Goal: Information Seeking & Learning: Check status

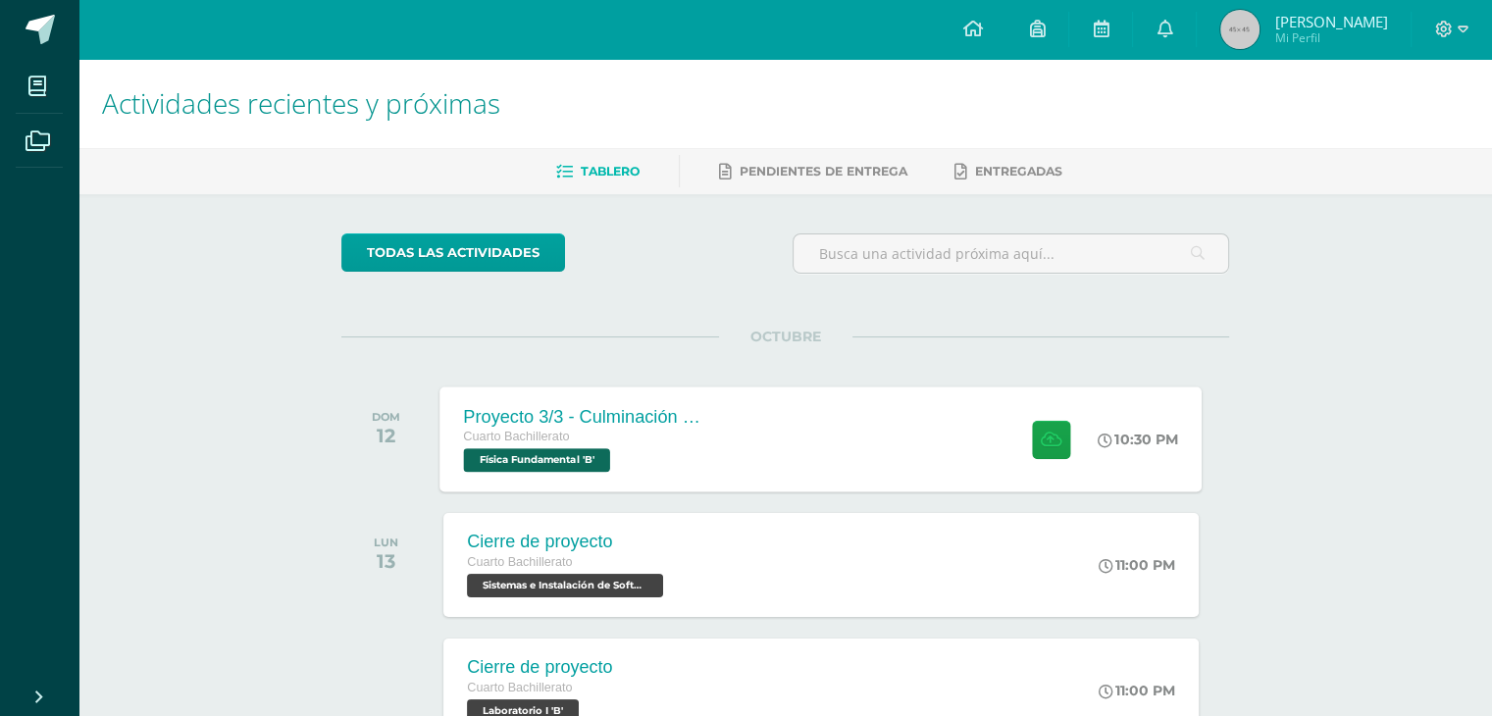
click at [865, 468] on div "Proyecto 3/3 - Culminación y Presentación Cuarto Bachillerato Física Fundamenta…" at bounding box center [821, 438] width 762 height 105
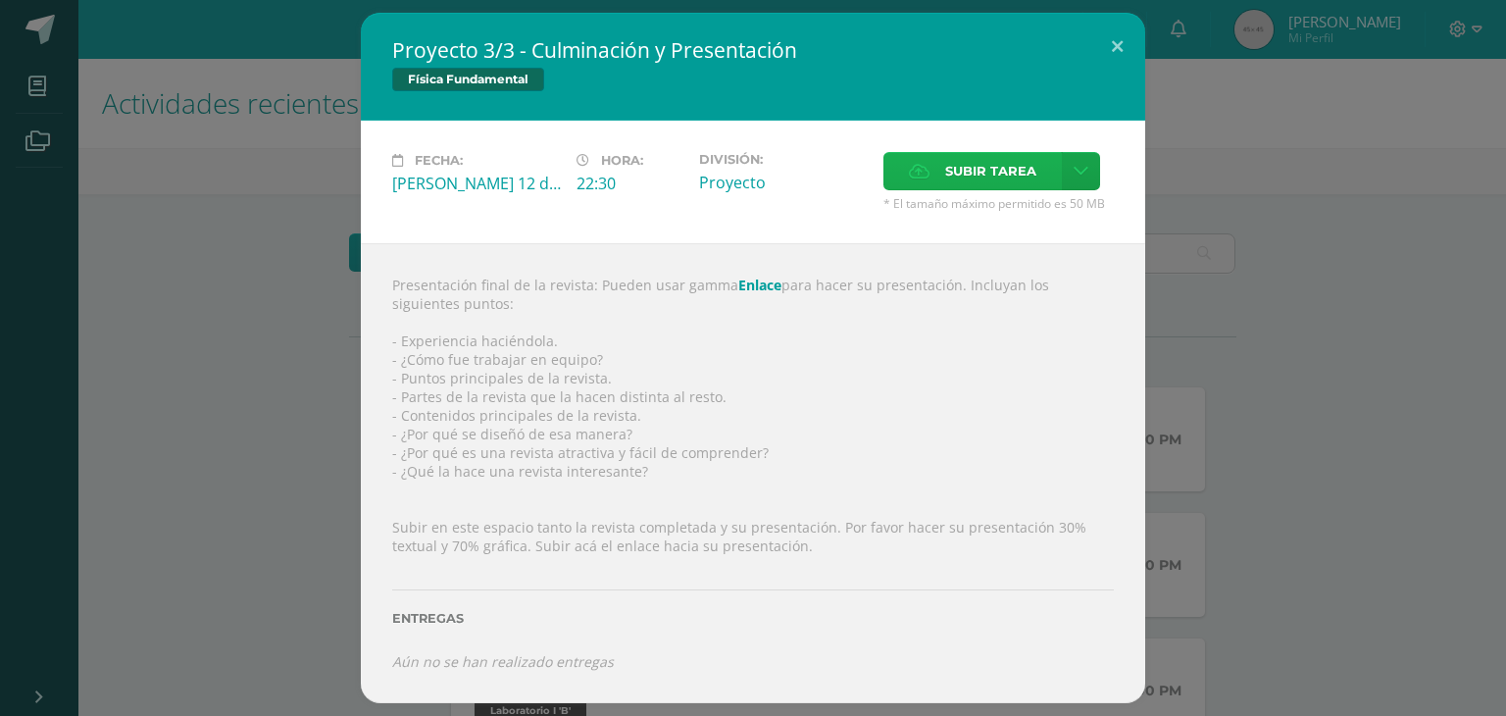
click at [1059, 160] on label "Subir tarea" at bounding box center [973, 171] width 178 height 38
click at [0, 0] on input "Subir tarea" at bounding box center [0, 0] width 0 height 0
click at [1075, 159] on link at bounding box center [1081, 171] width 38 height 38
click at [1012, 204] on span "Subir enlace" at bounding box center [996, 213] width 82 height 19
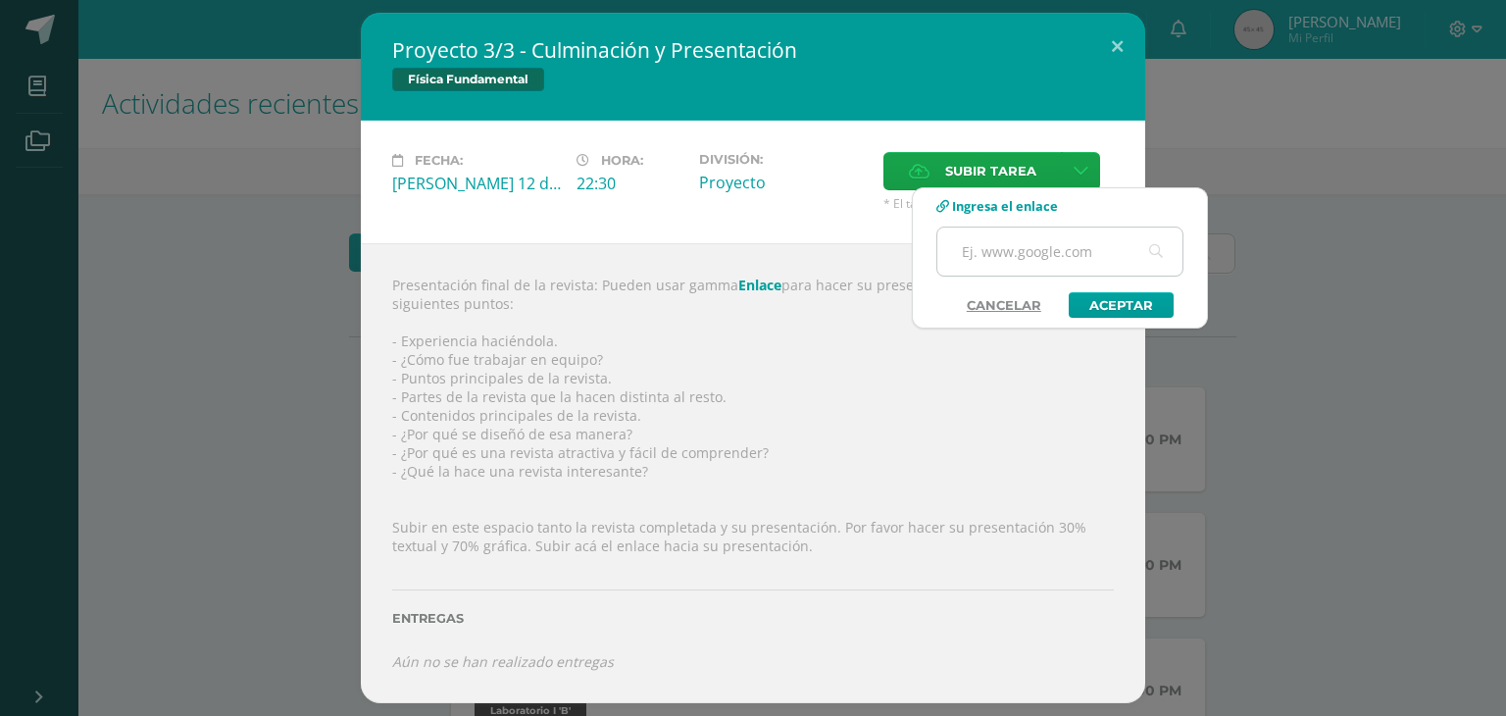
click at [1057, 256] on input "text" at bounding box center [1059, 252] width 245 height 48
paste input "https://gamma.app/docs/El-Poder-Invisible-MAGNETIX-upmu41bxutnjaes"
type input "https://gamma.app/docs/El-Poder-Invisible-MAGNETIX-upmu41bxutnjaes"
click at [1106, 303] on link "Aceptar" at bounding box center [1121, 304] width 105 height 25
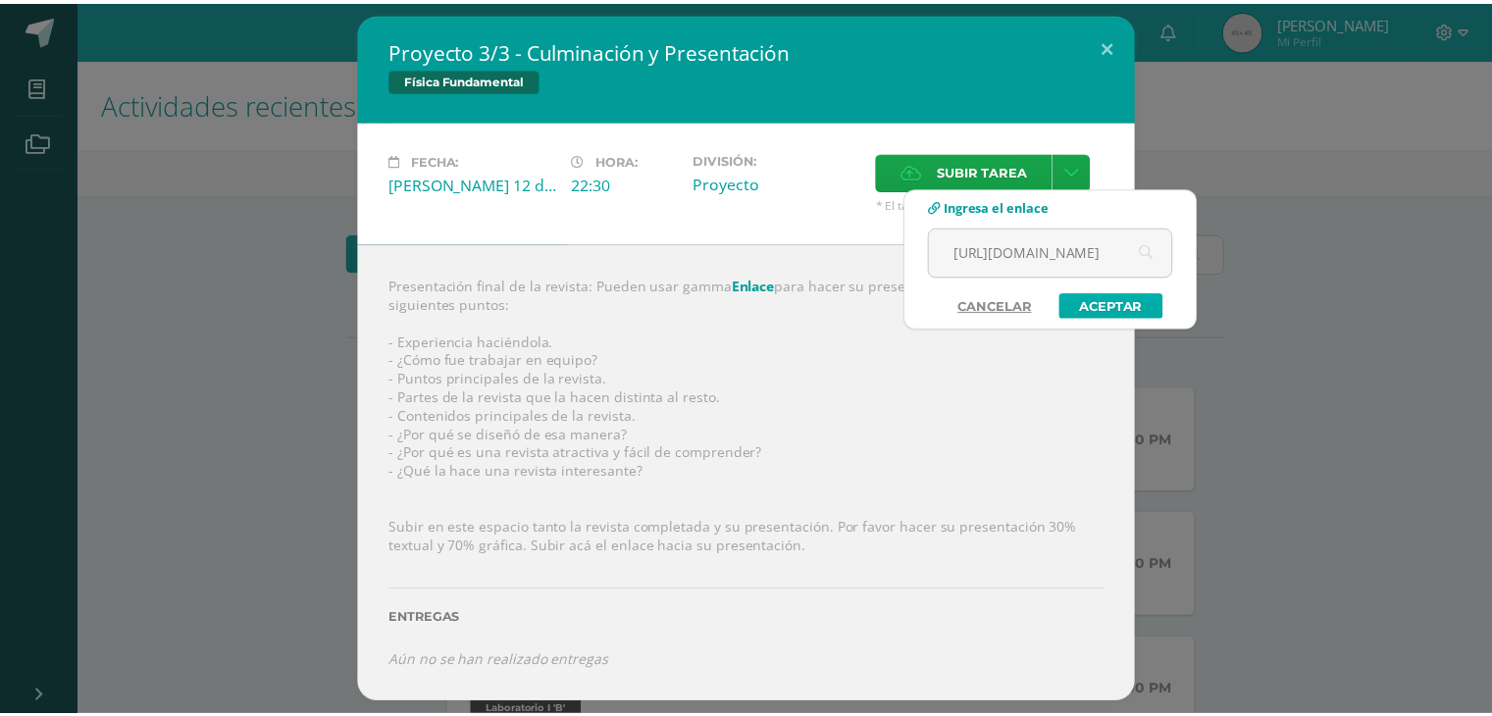
scroll to position [0, 0]
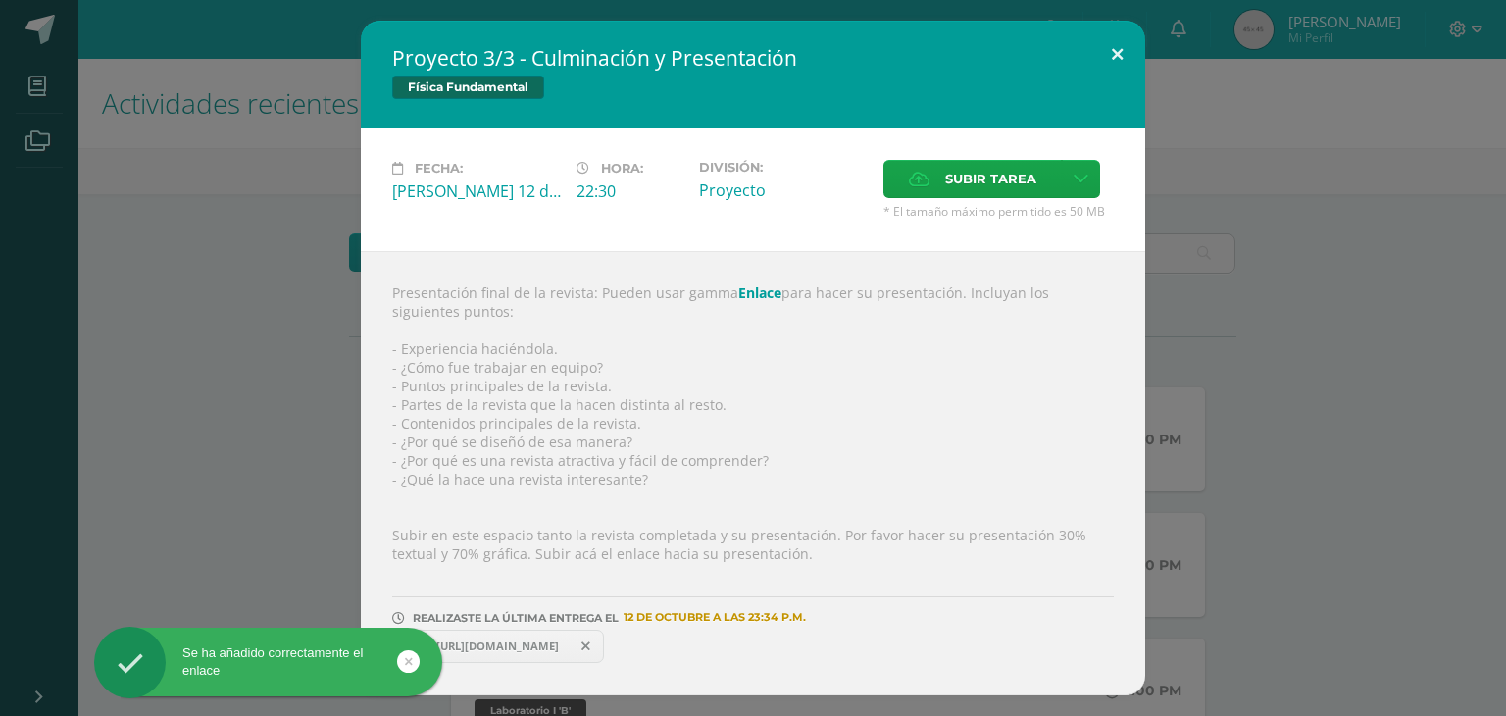
click at [1100, 56] on button at bounding box center [1117, 54] width 56 height 67
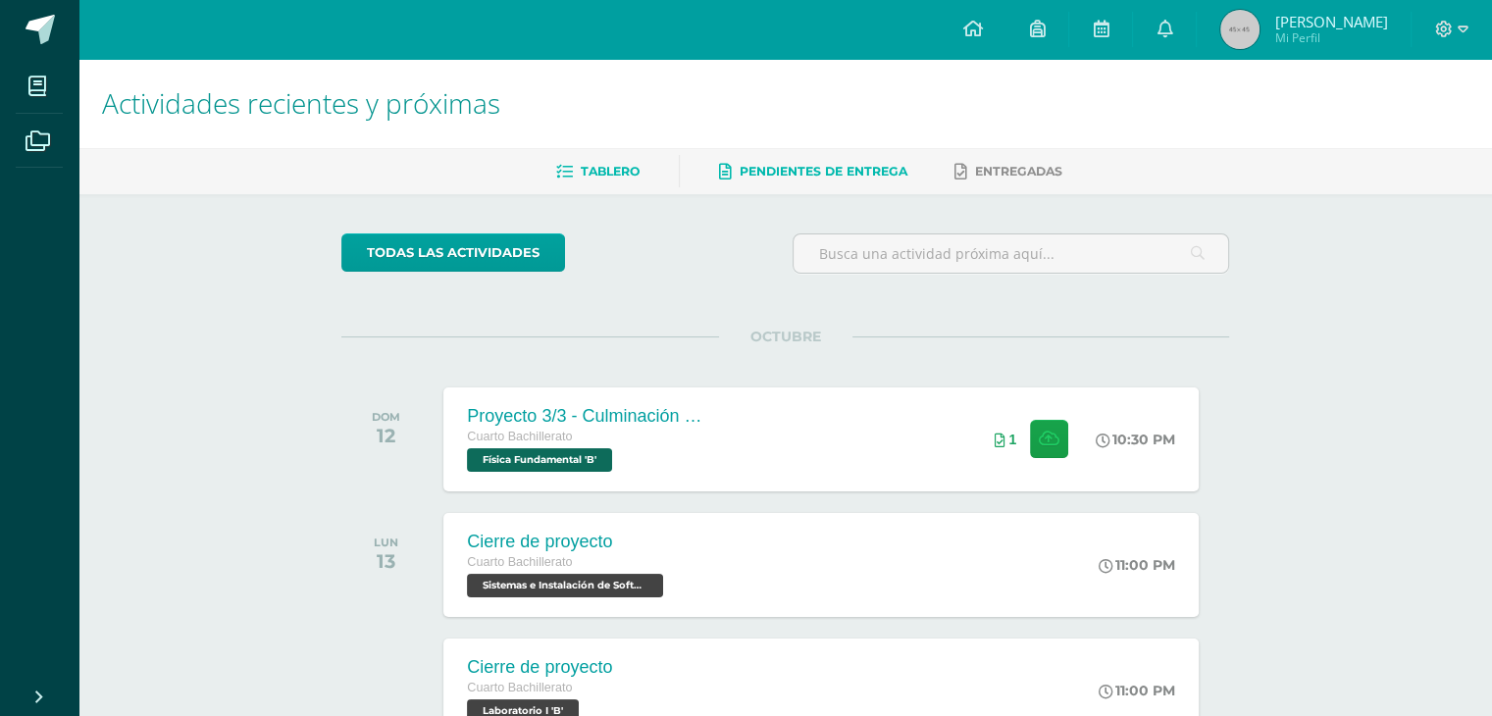
click at [817, 164] on span "Pendientes de entrega" at bounding box center [823, 171] width 168 height 15
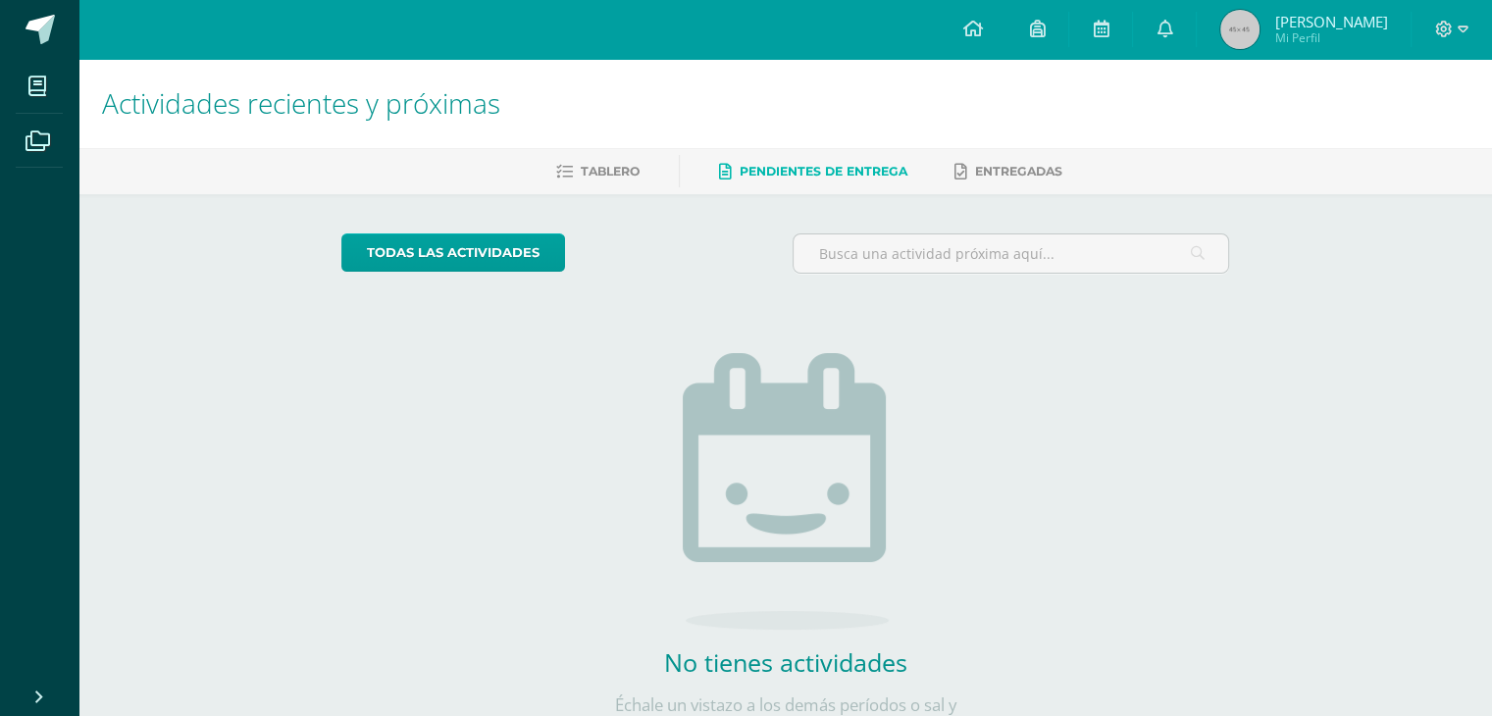
click at [1321, 19] on span "[PERSON_NAME]" at bounding box center [1330, 22] width 113 height 20
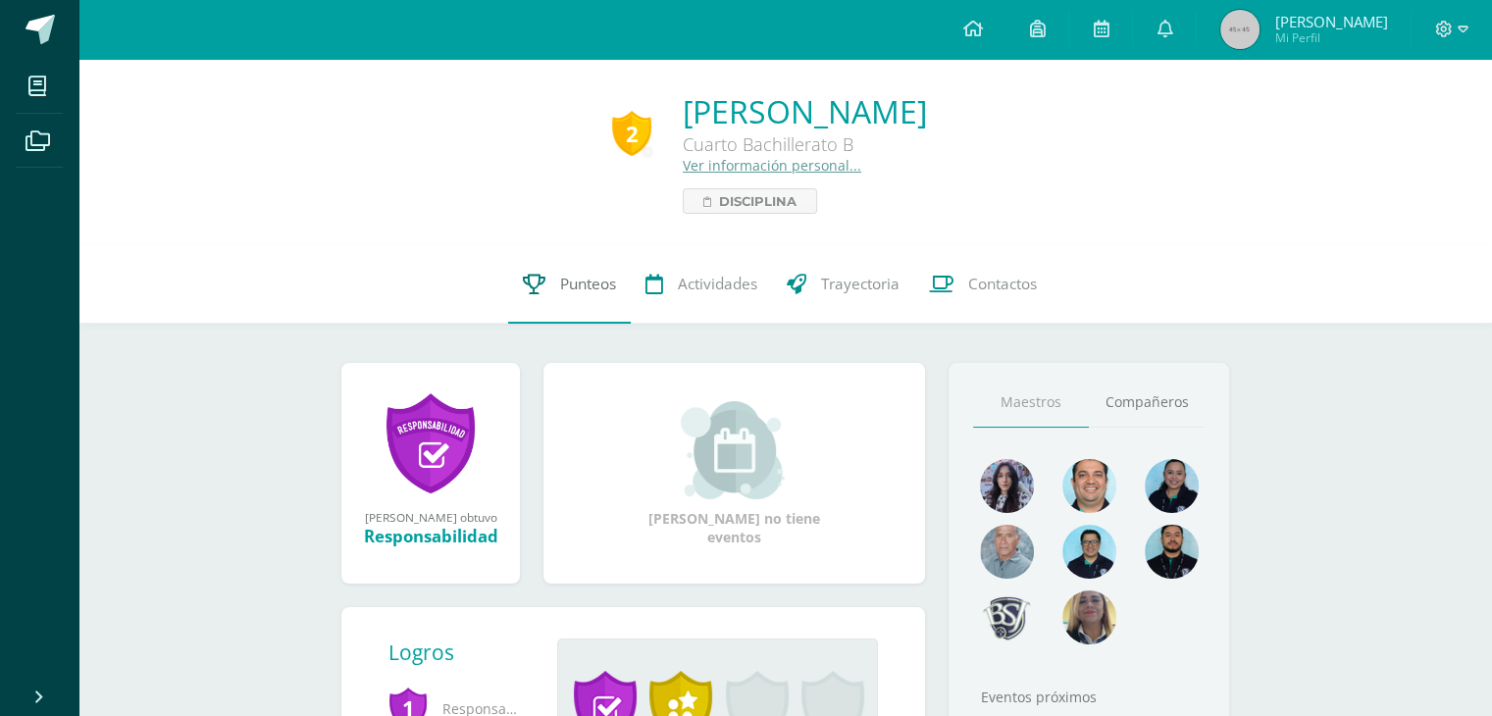
click at [552, 295] on link "Punteos" at bounding box center [569, 284] width 123 height 78
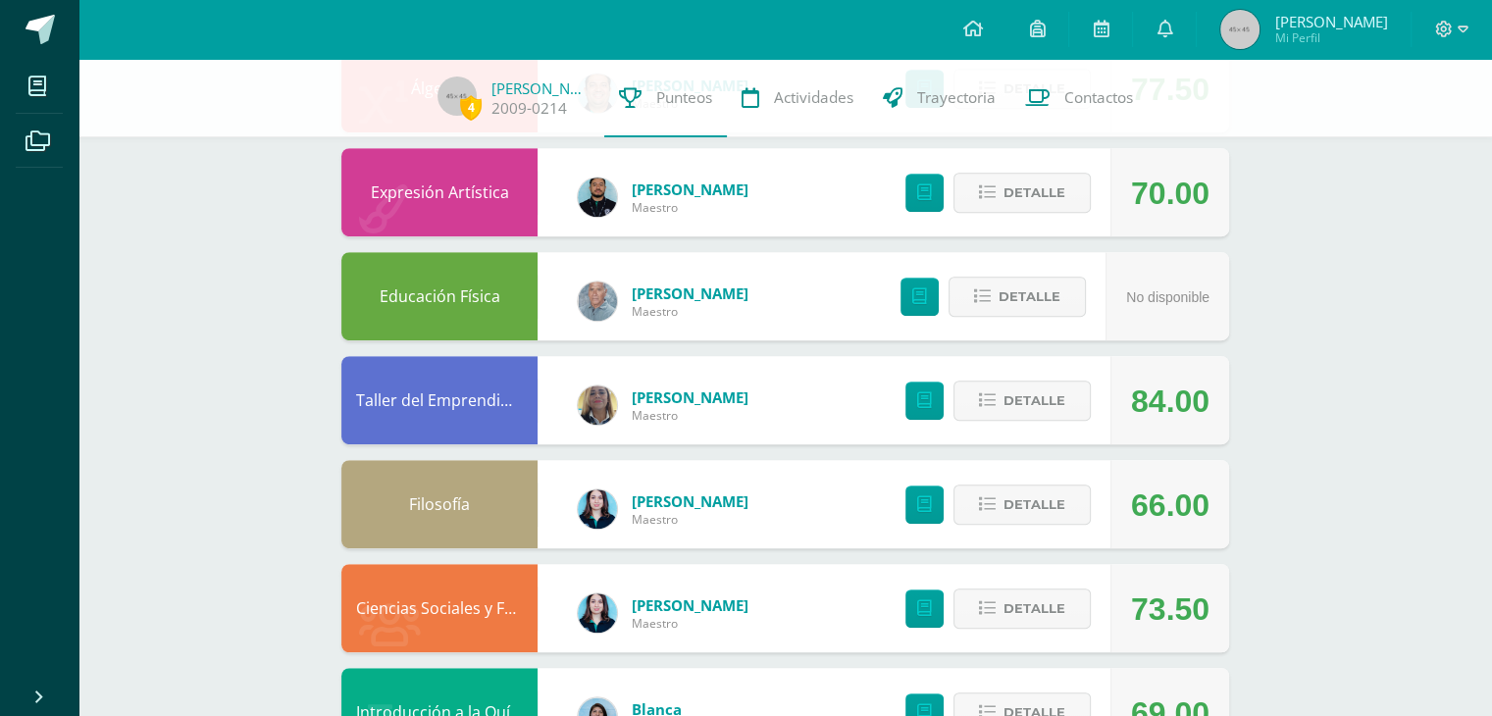
scroll to position [874, 0]
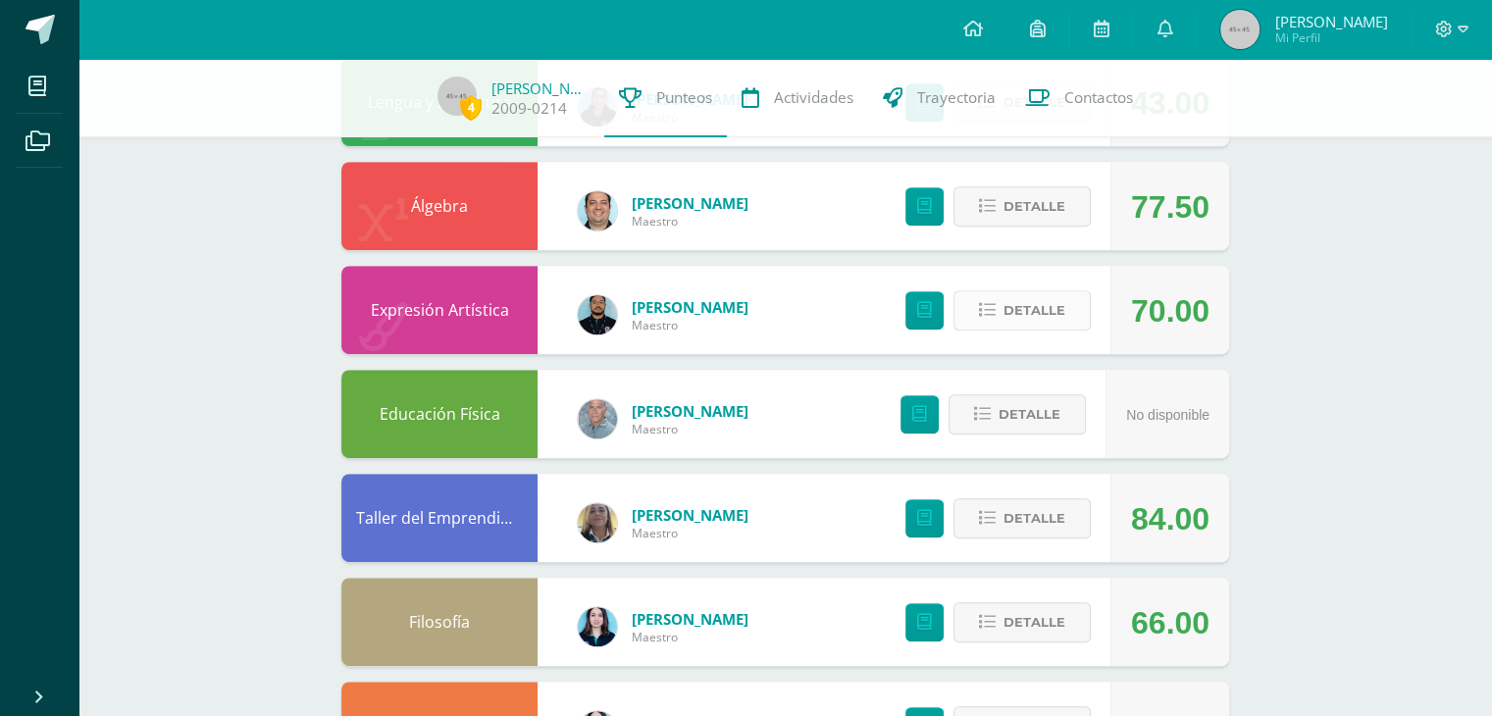
click at [1065, 306] on button "Detalle" at bounding box center [1021, 310] width 137 height 40
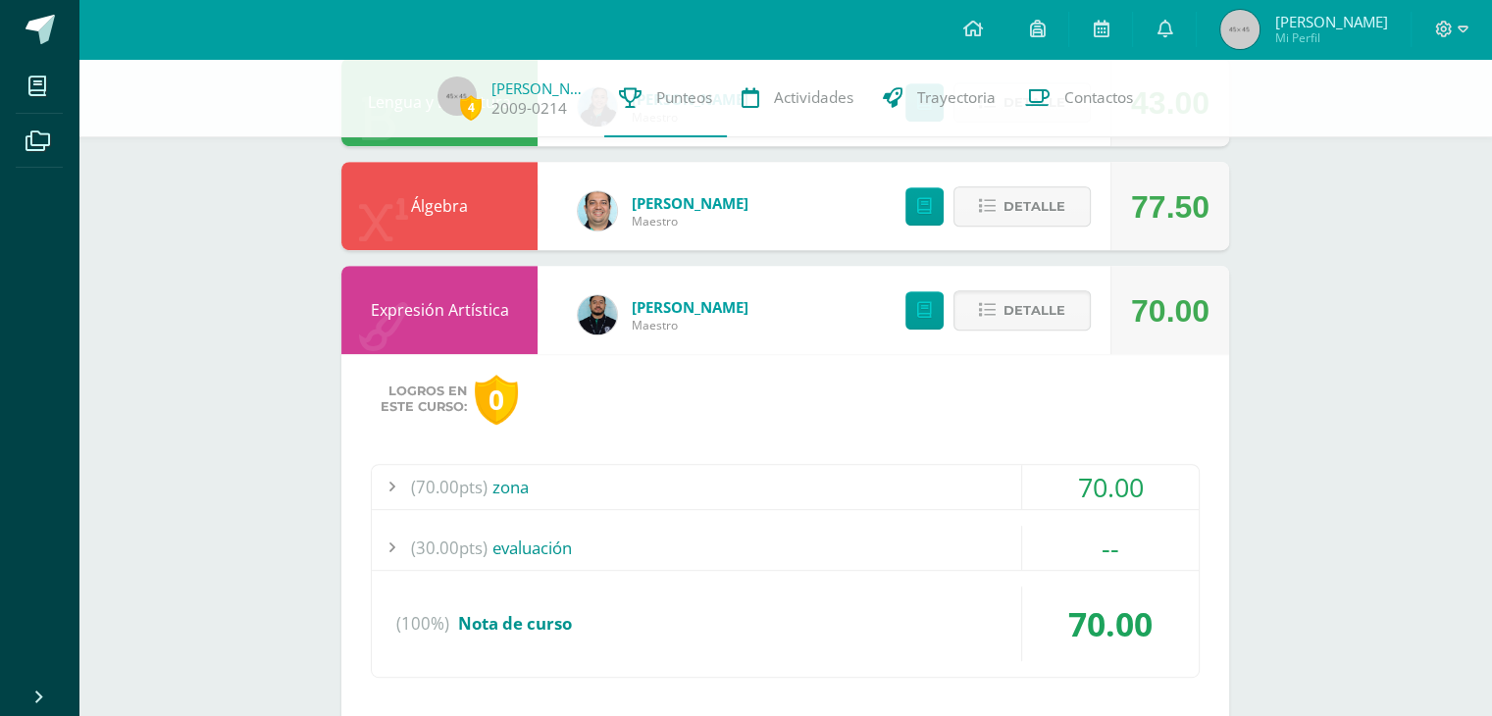
click at [557, 556] on div "(30.00pts) evaluación" at bounding box center [785, 548] width 827 height 44
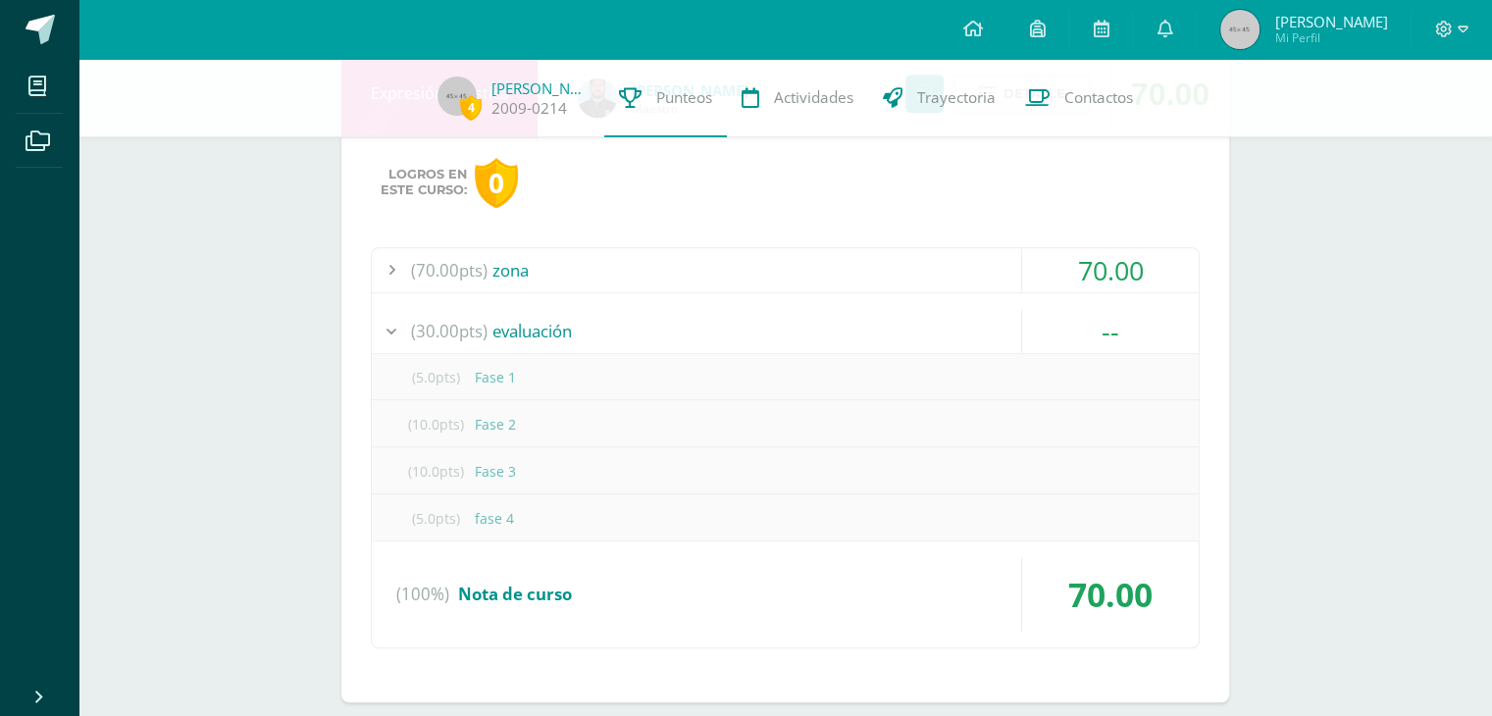
scroll to position [1101, 0]
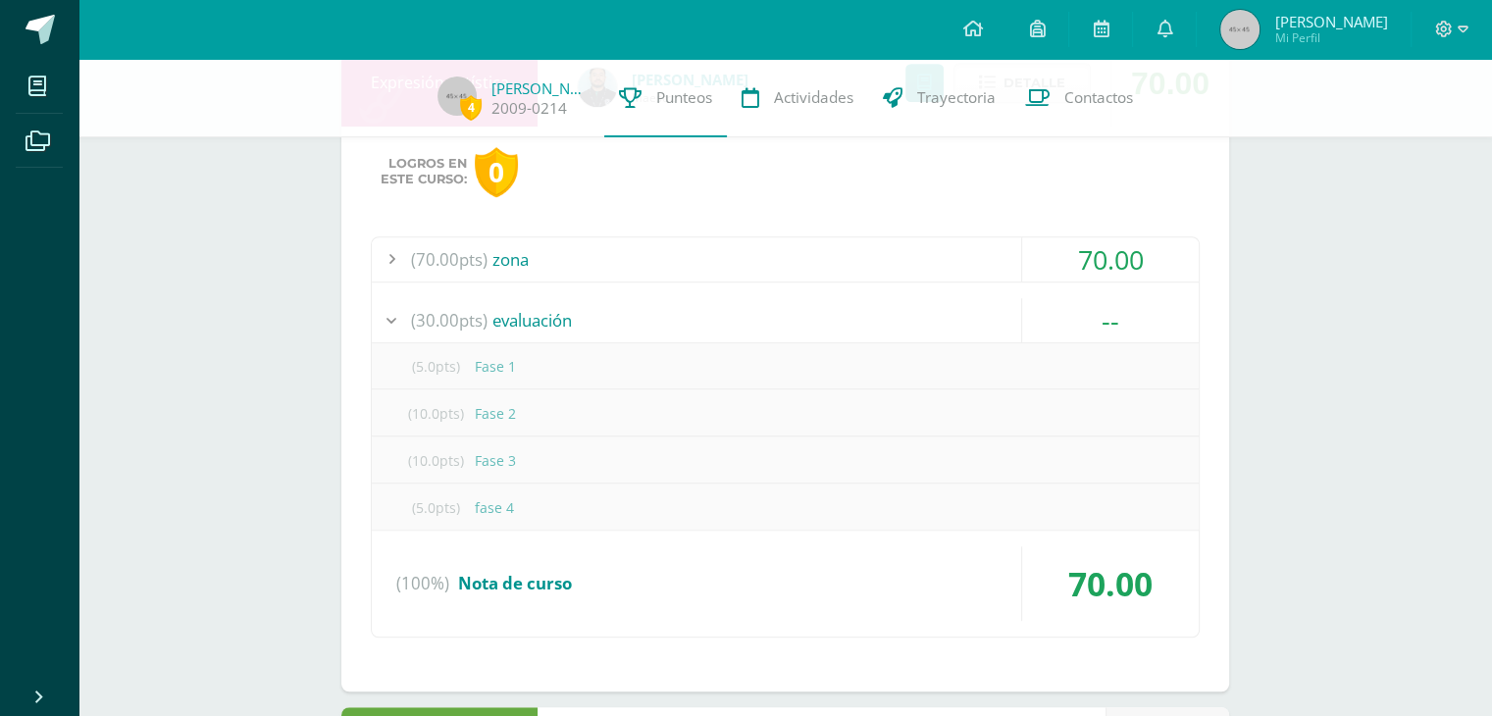
click at [781, 309] on div "(30.00pts) evaluación" at bounding box center [785, 320] width 827 height 44
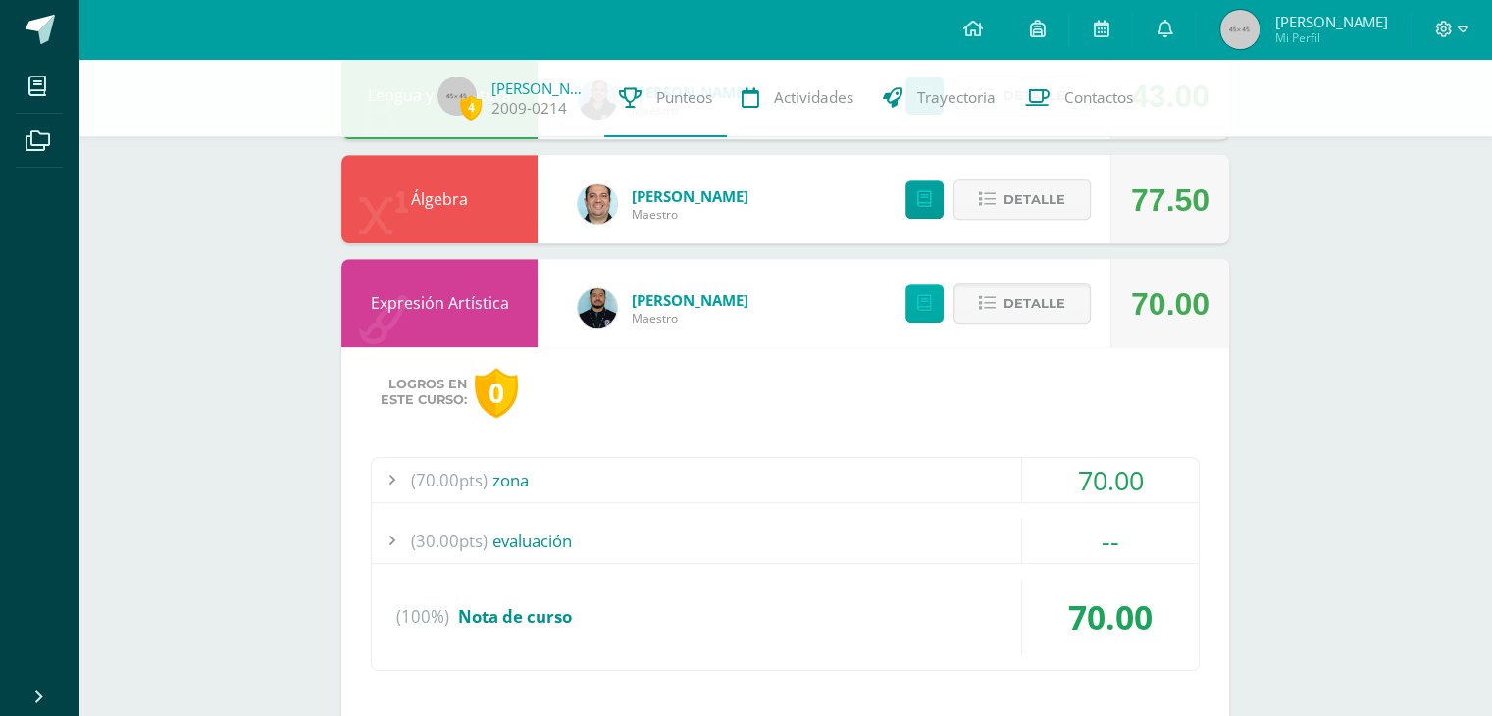
scroll to position [878, 0]
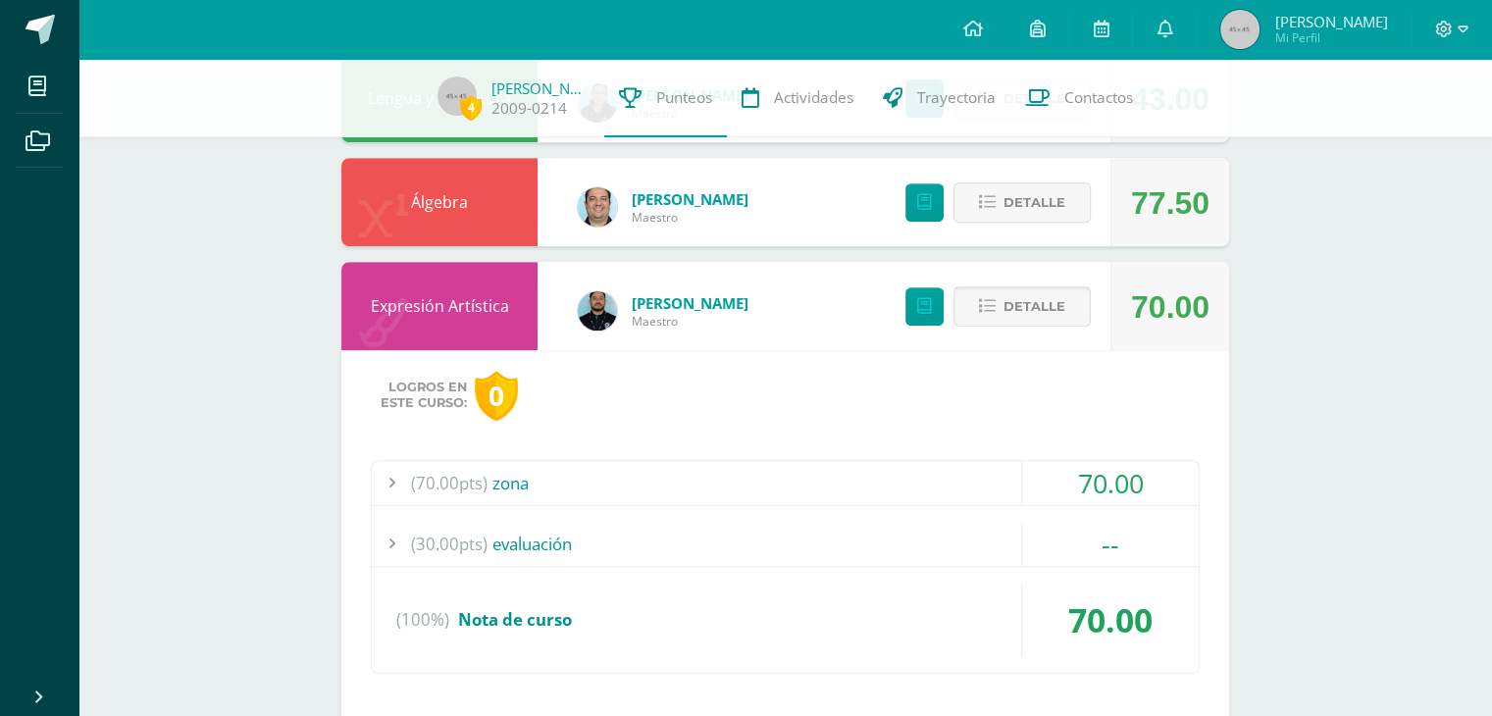
click at [988, 307] on icon at bounding box center [987, 306] width 17 height 17
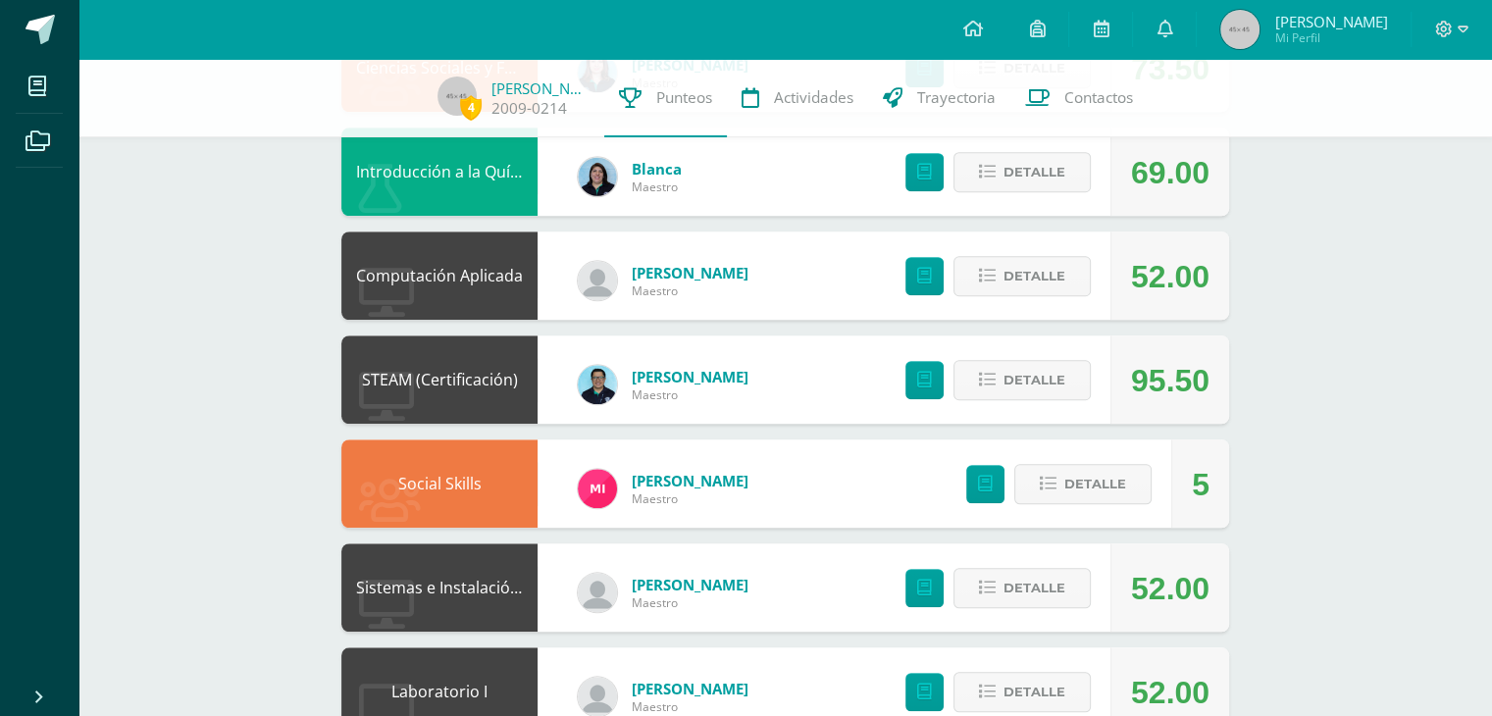
scroll to position [1591, 0]
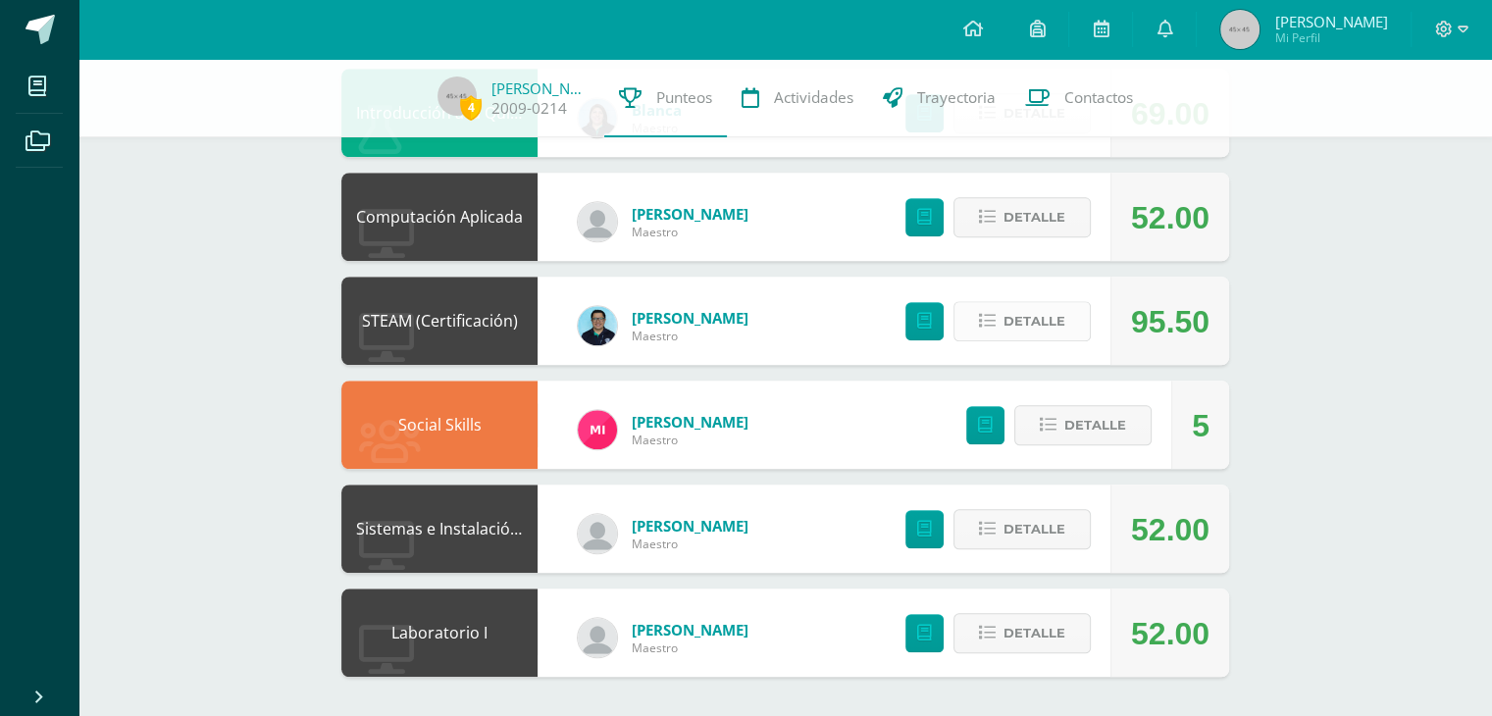
click at [1059, 302] on button "Detalle" at bounding box center [1021, 321] width 137 height 40
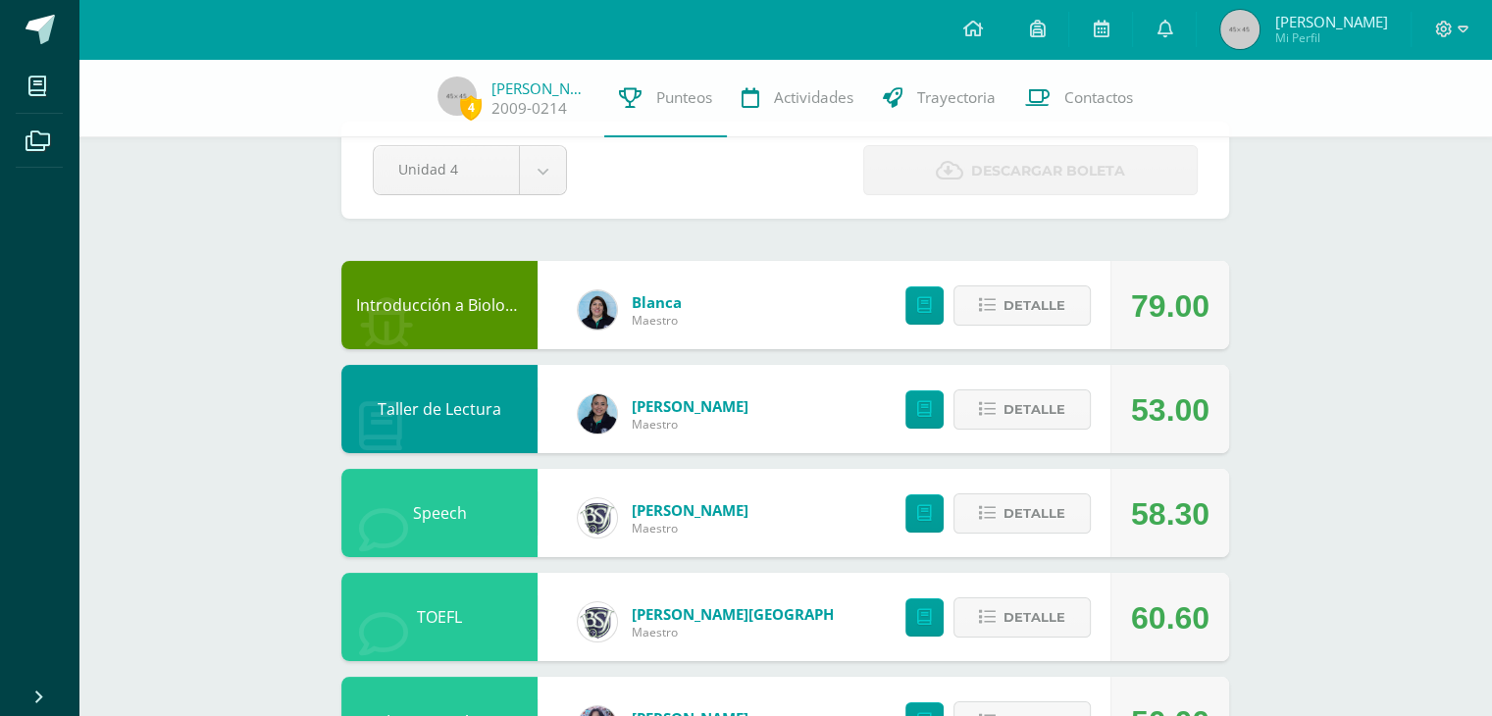
scroll to position [0, 0]
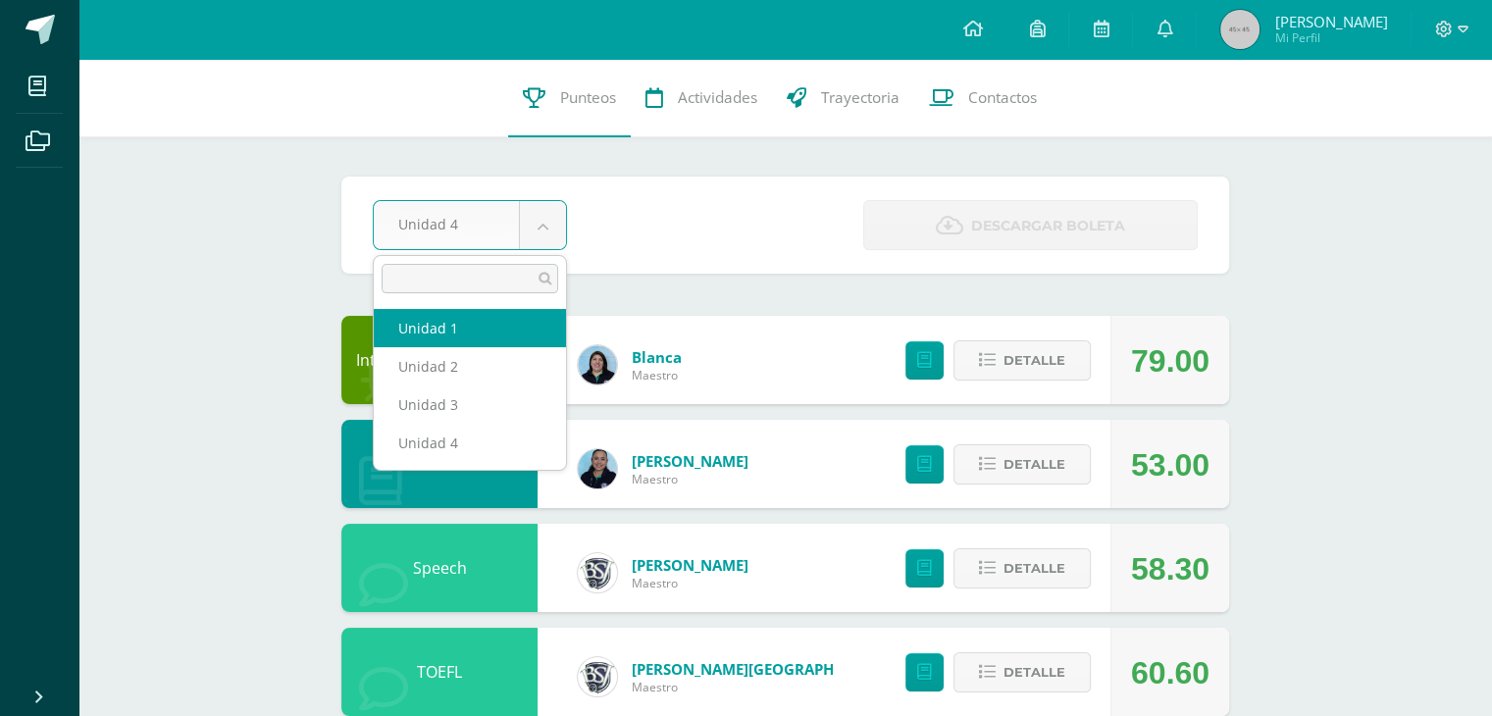
select select "Unidad 1"
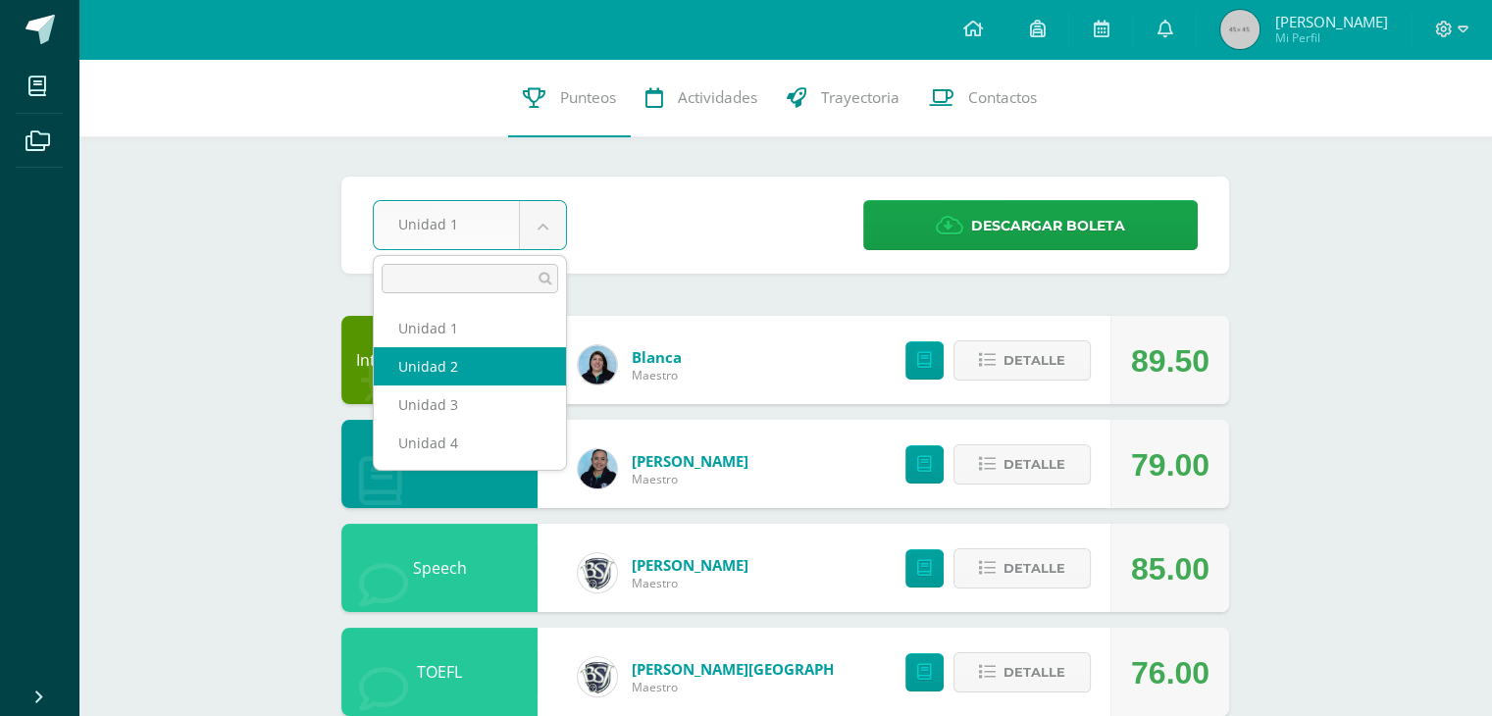
select select "Unidad 2"
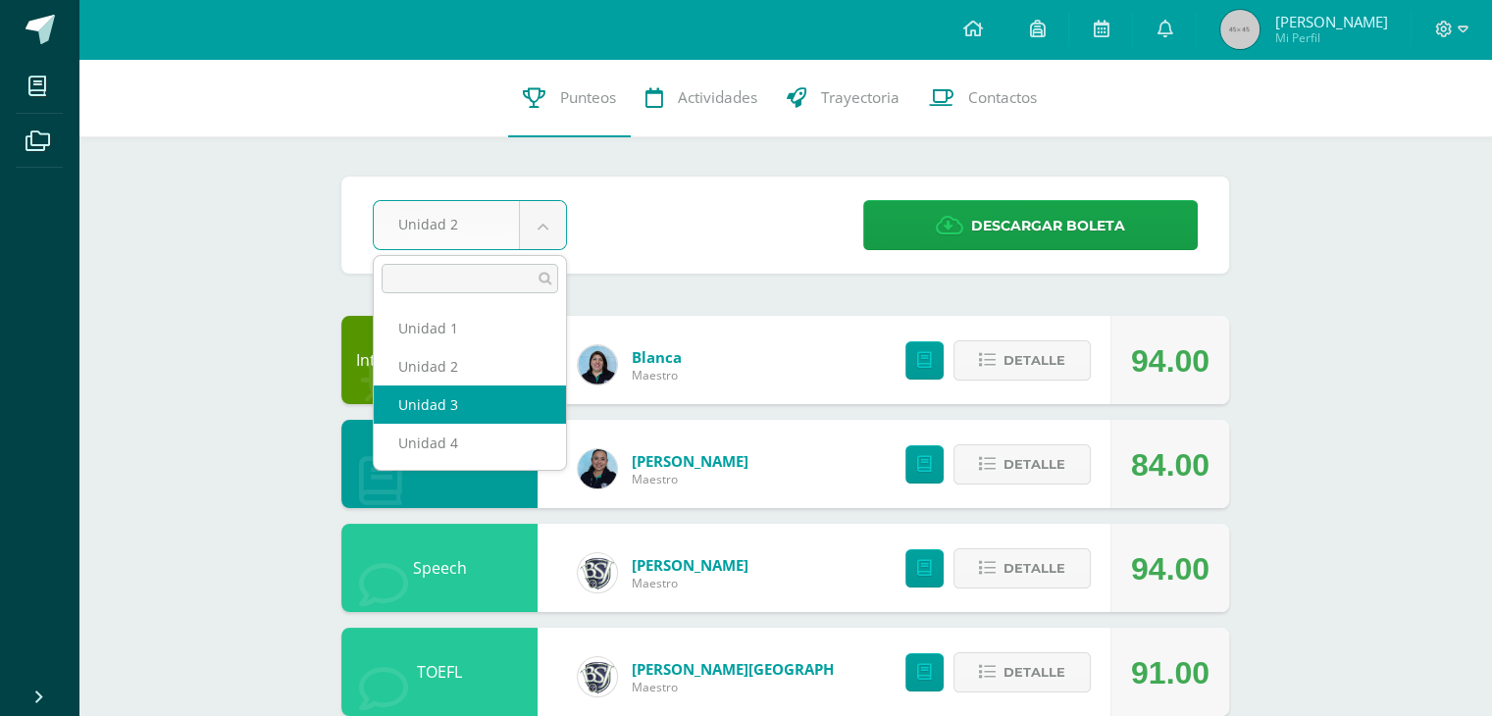
select select "Unidad 3"
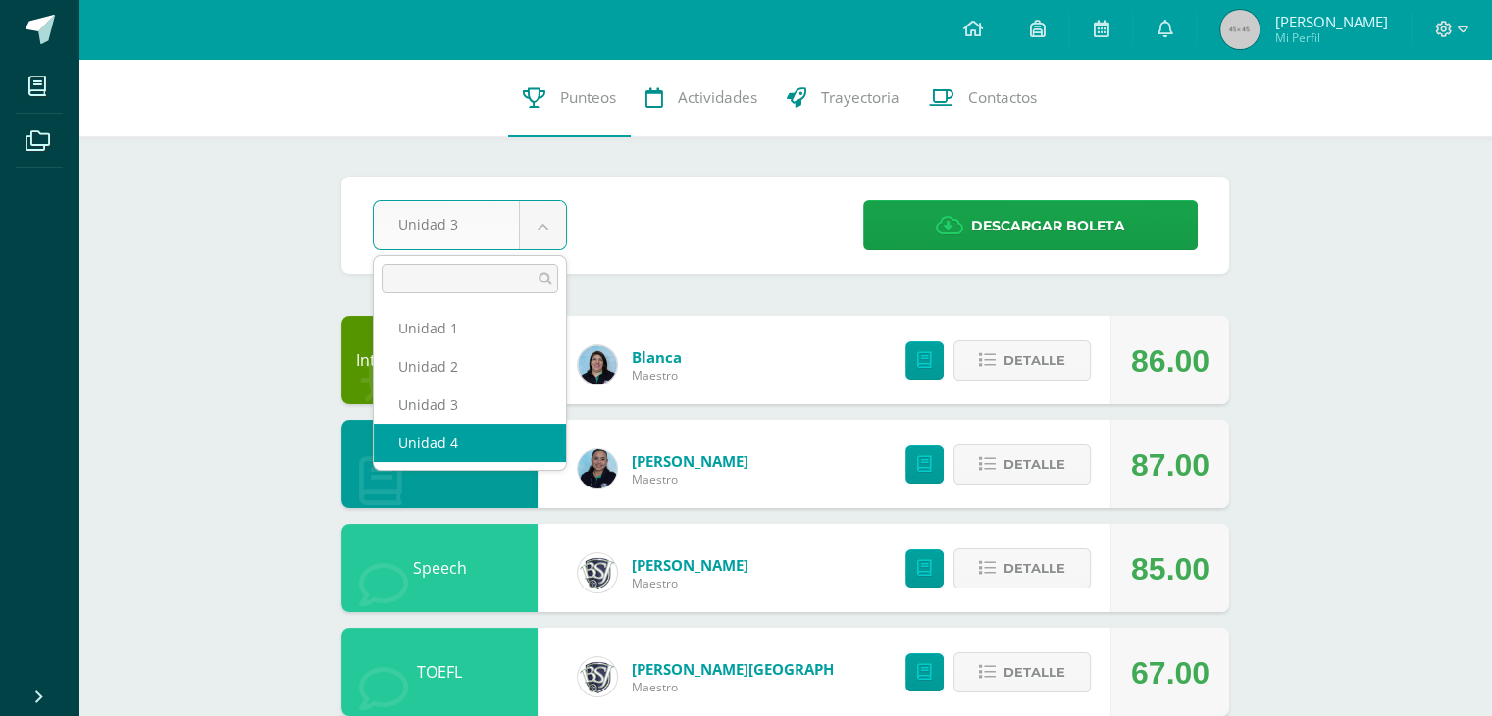
select select "Unidad 4"
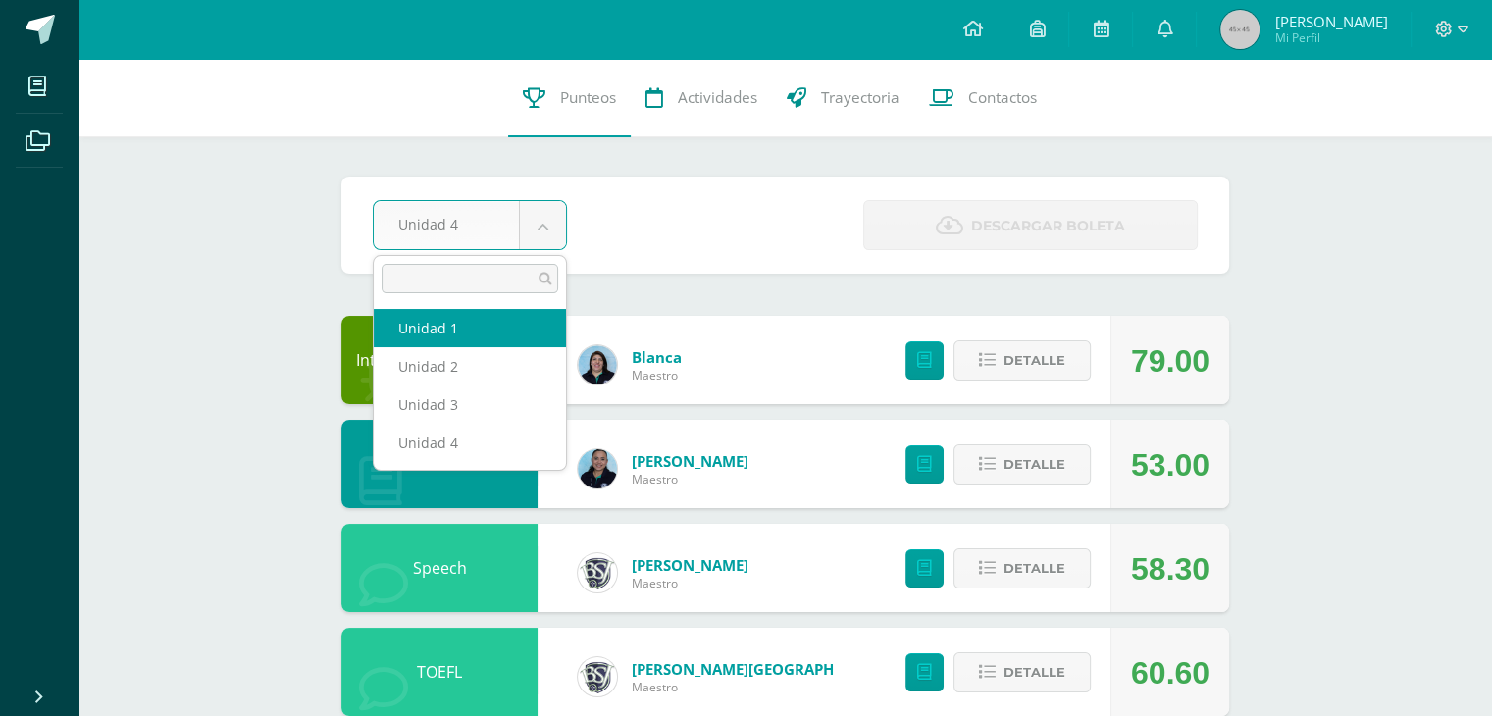
select select "Unidad 1"
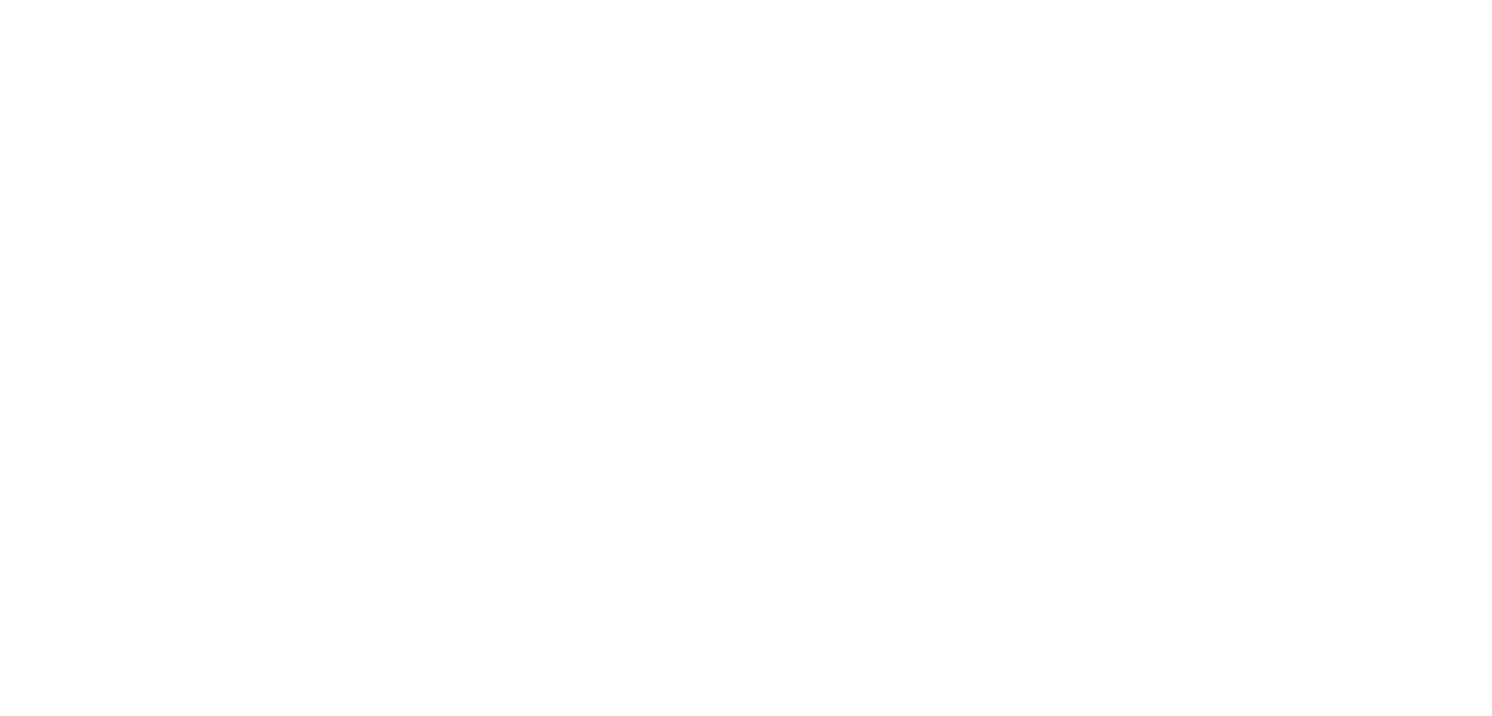
drag, startPoint x: 0, startPoint y: 0, endPoint x: 264, endPoint y: 359, distance: 445.4
click at [0, 0] on html at bounding box center [0, 0] width 0 height 0
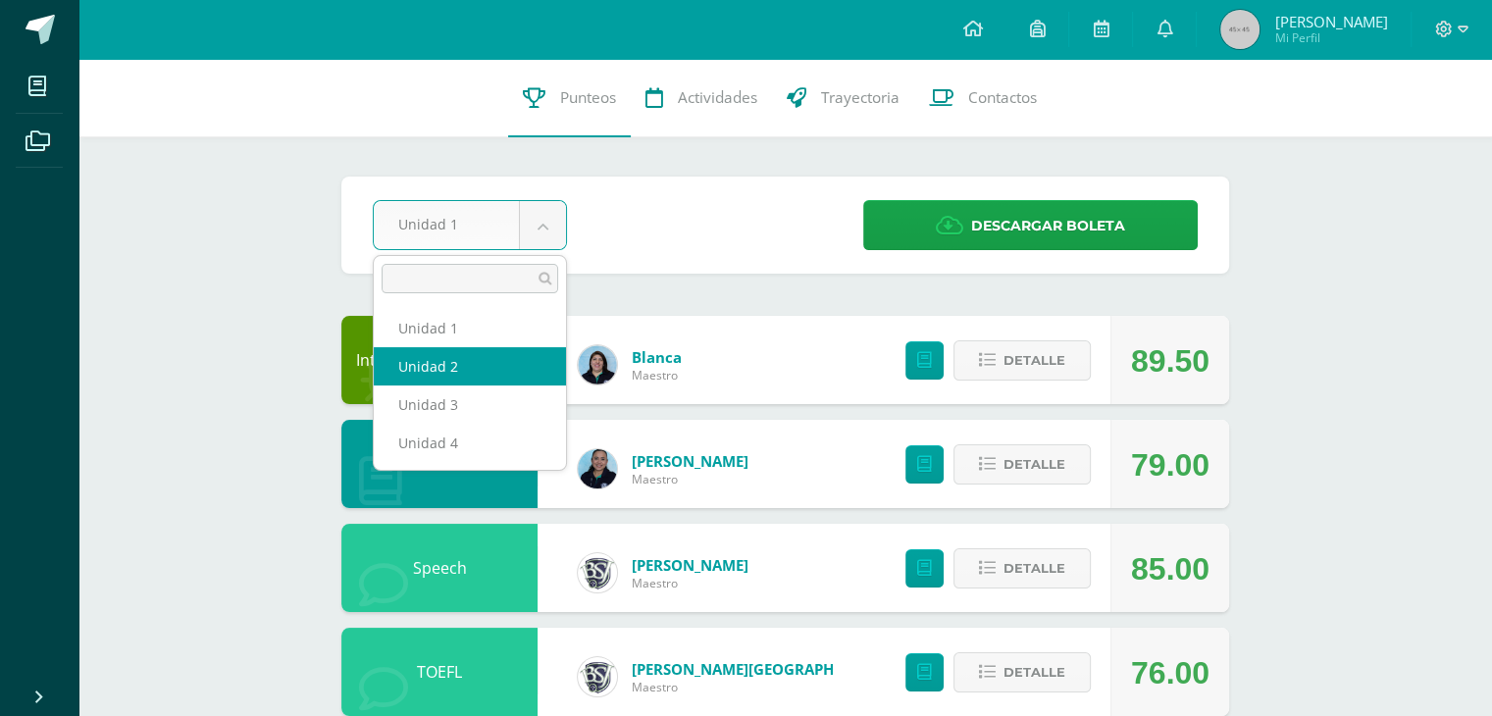
select select "Unidad 2"
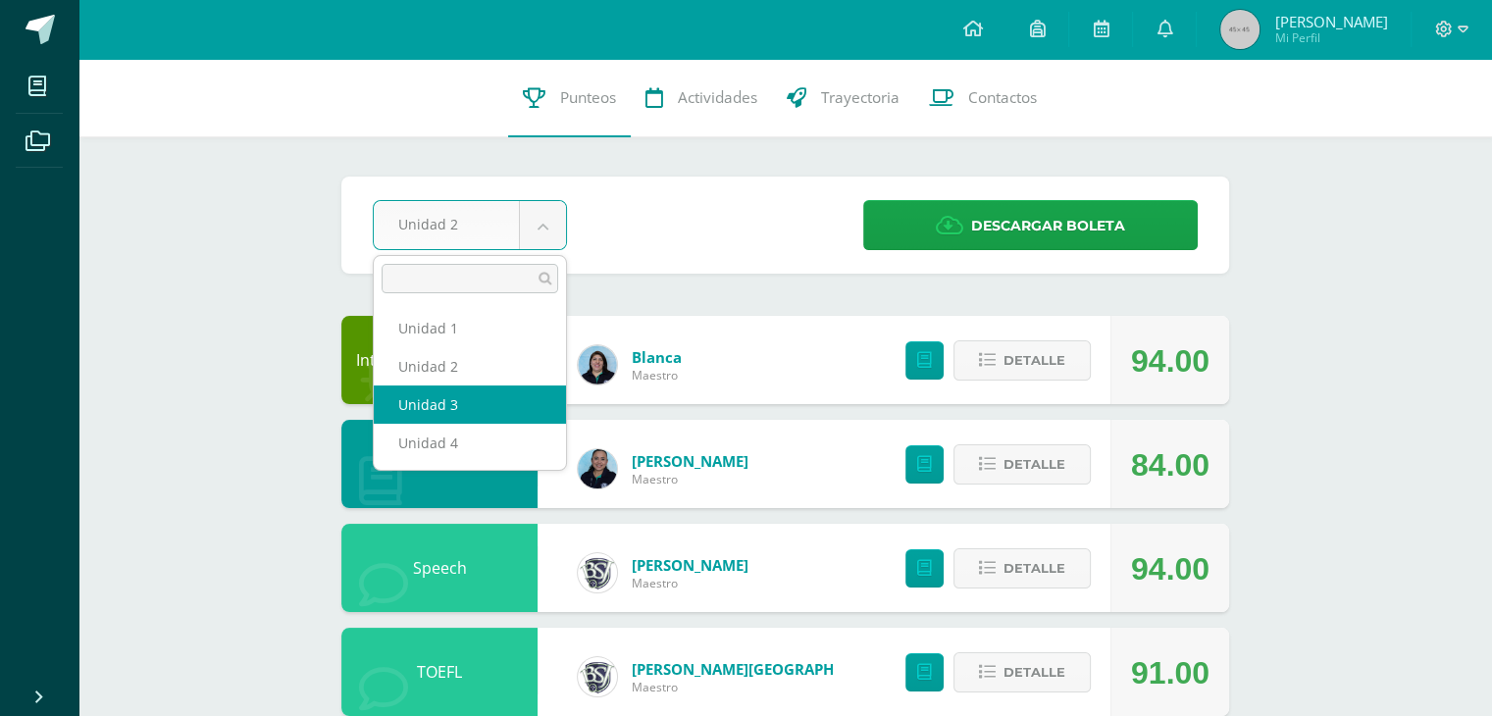
select select "Unidad 3"
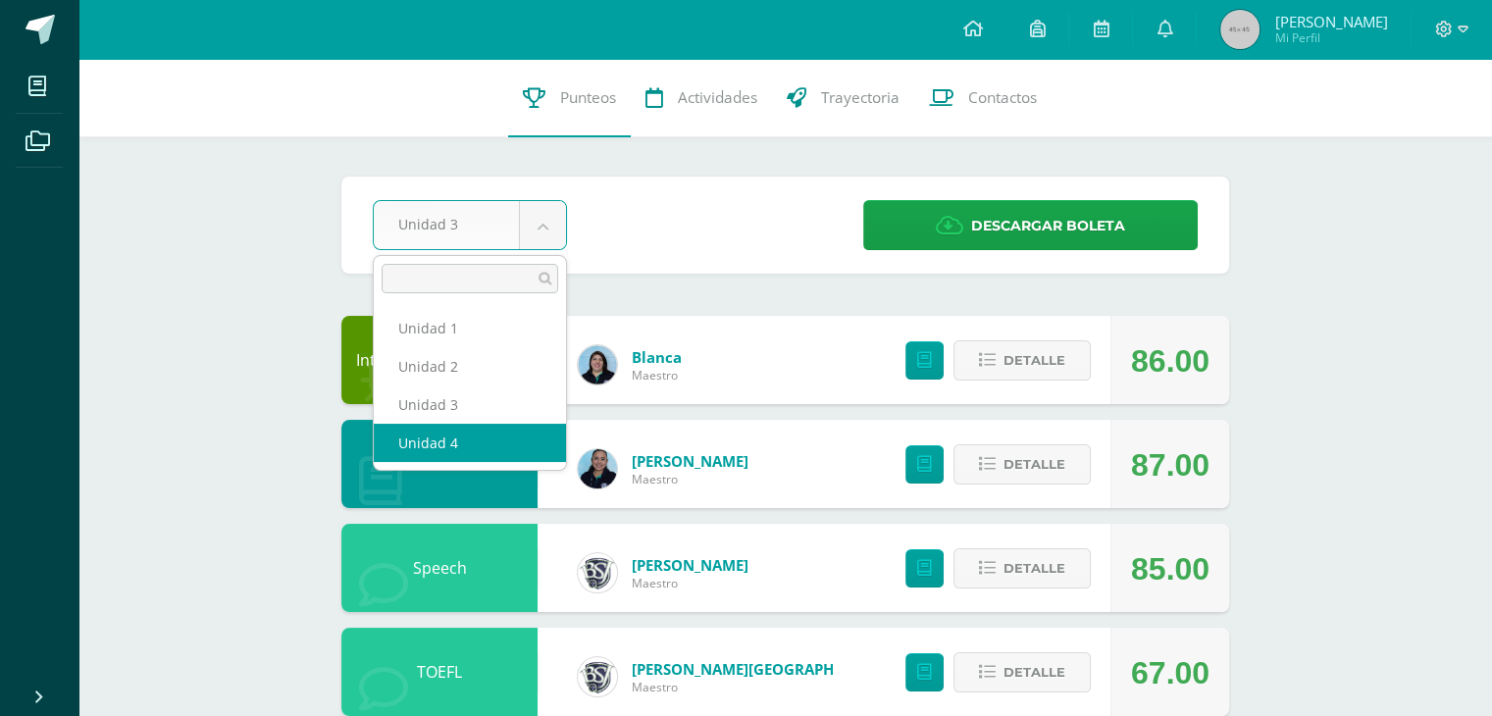
select select "Unidad 4"
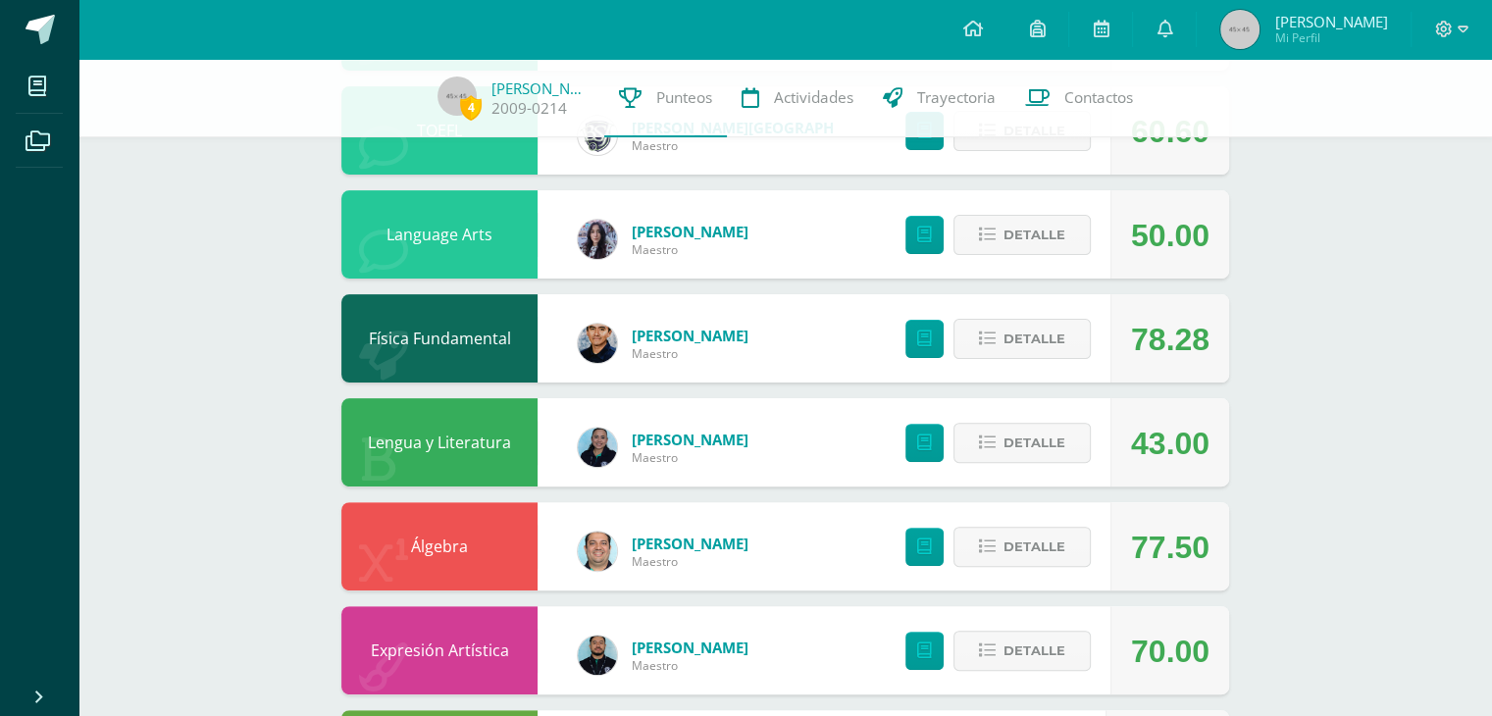
scroll to position [615, 0]
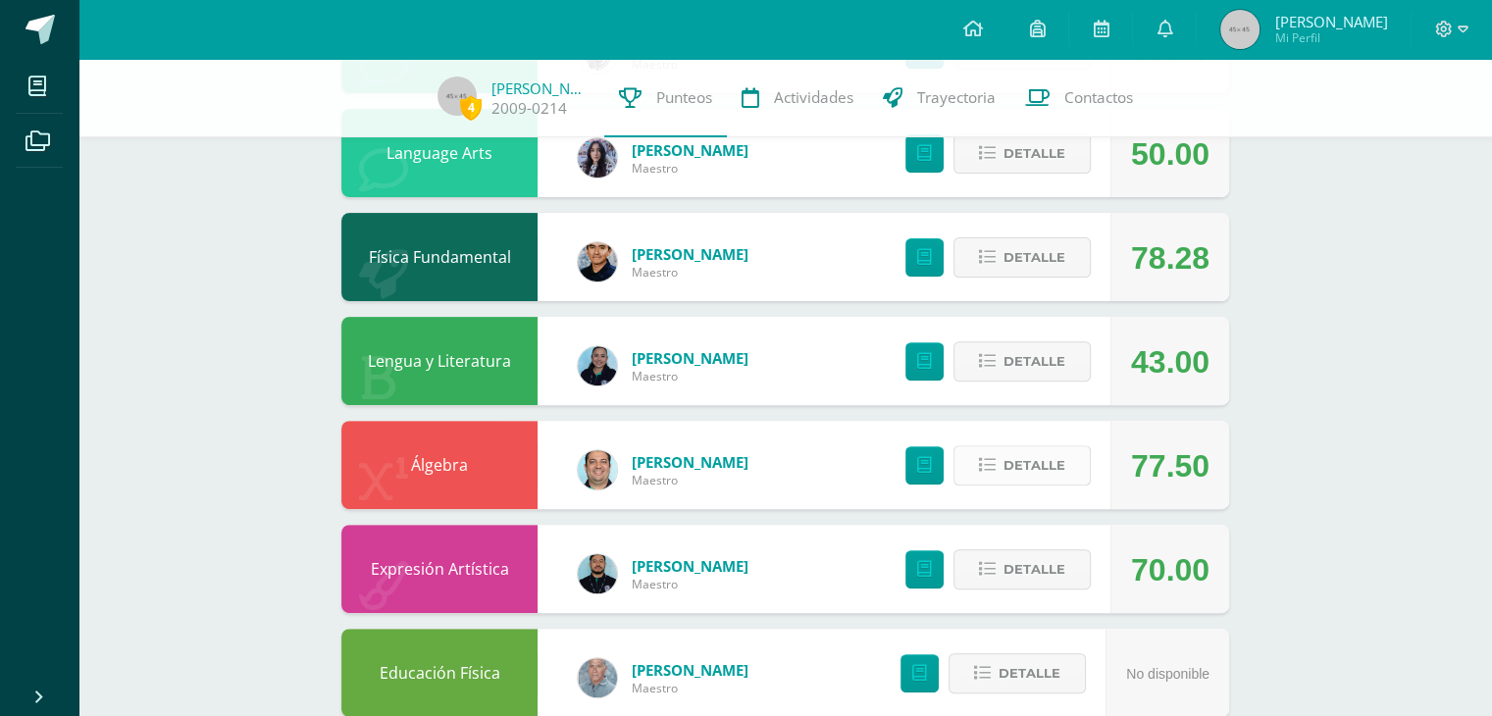
click at [1033, 458] on span "Detalle" at bounding box center [1034, 465] width 62 height 36
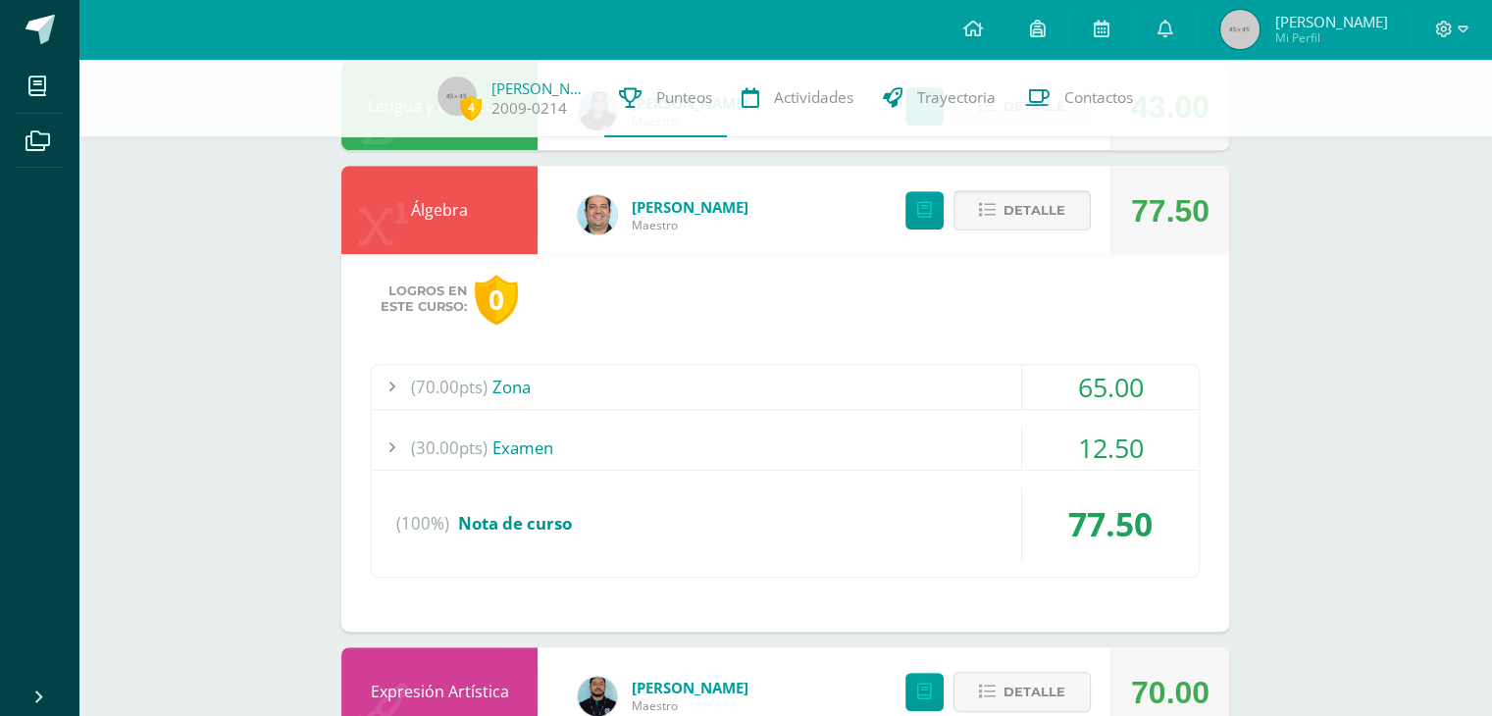
scroll to position [877, 0]
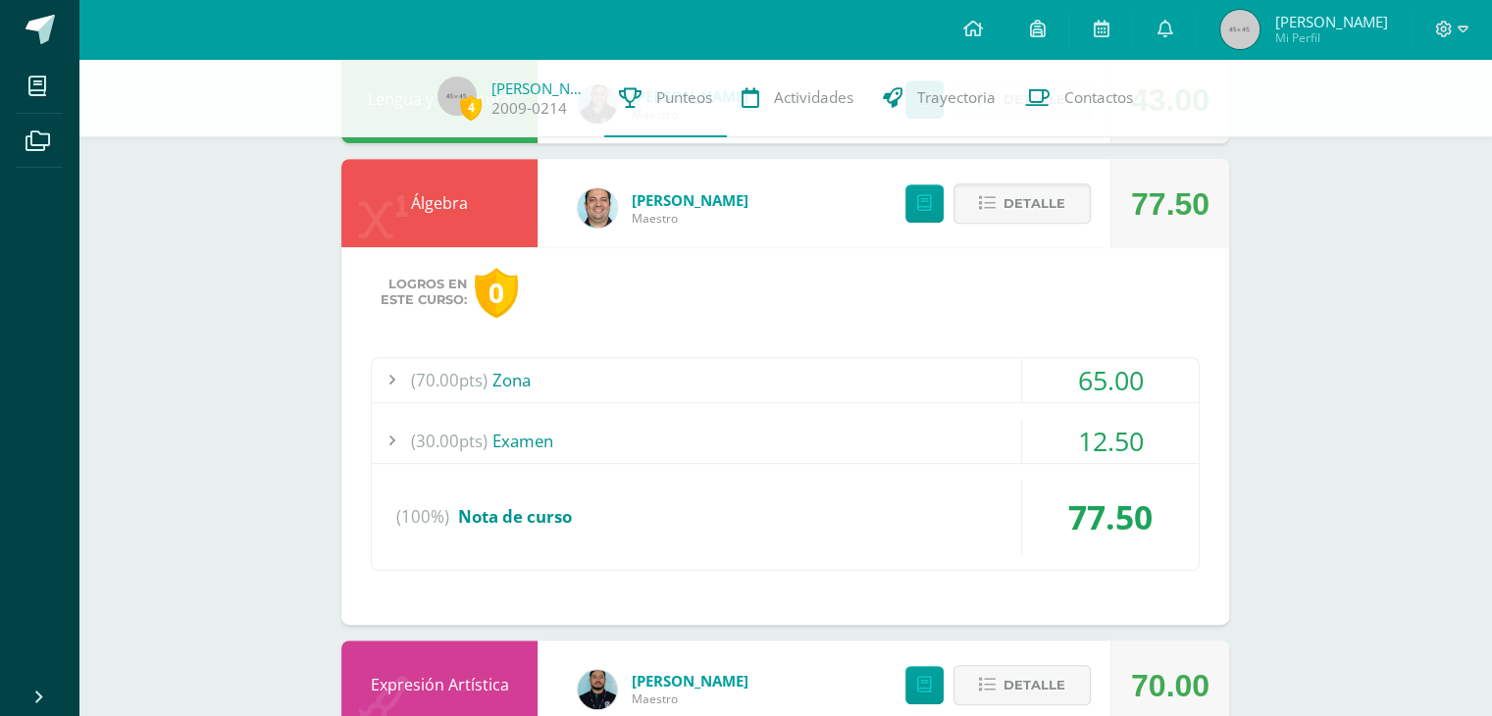
click at [765, 453] on div "(30.00pts) Examen" at bounding box center [785, 441] width 827 height 44
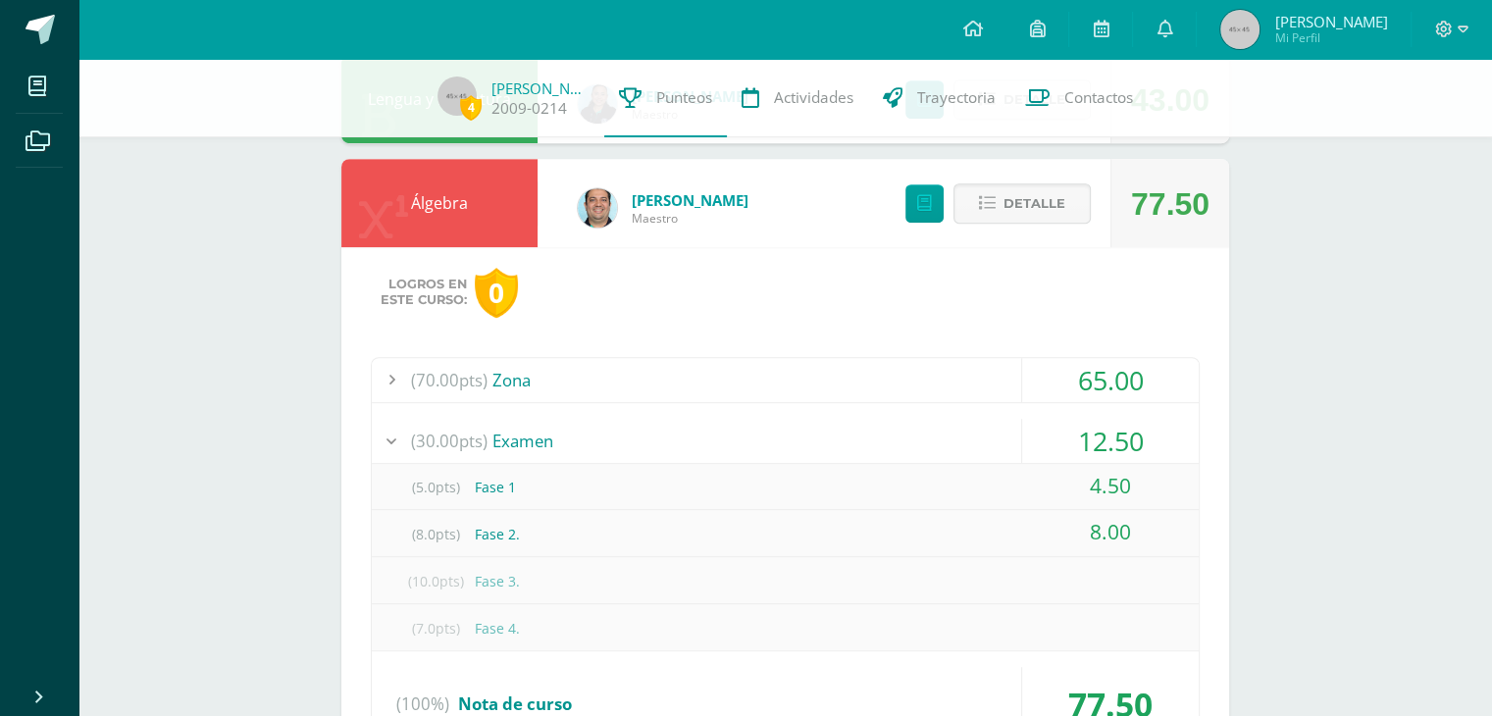
click at [843, 385] on div "(70.00pts) Zona" at bounding box center [785, 380] width 827 height 44
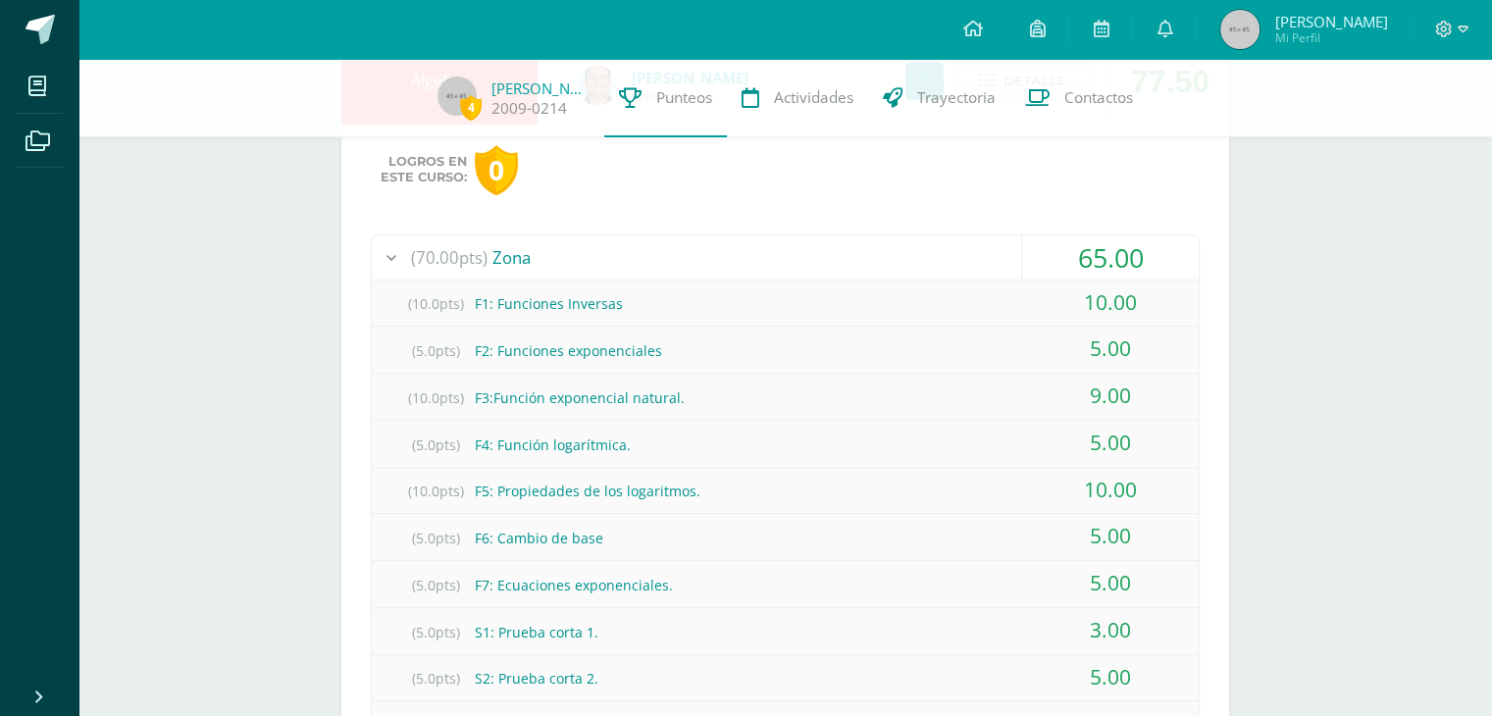
scroll to position [977, 0]
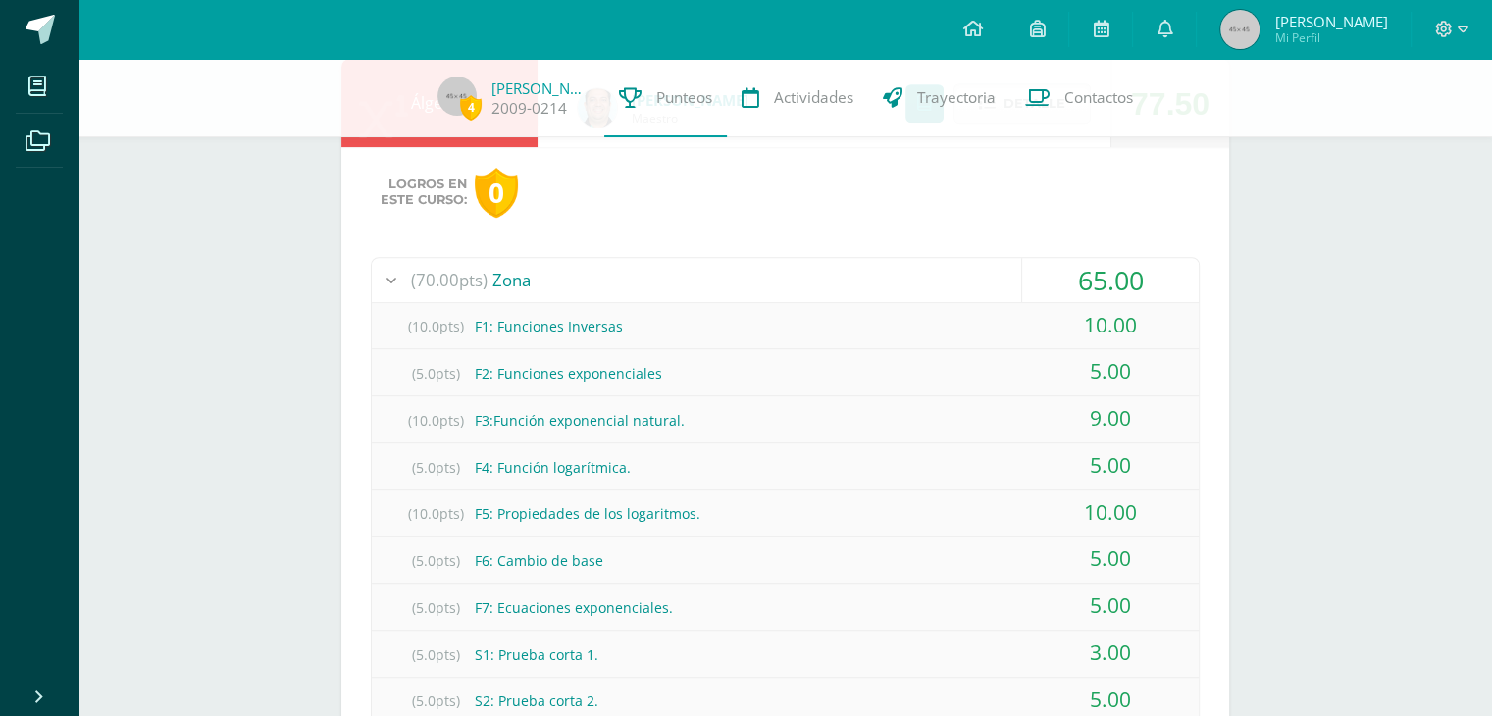
click at [556, 275] on div "(70.00pts) Zona" at bounding box center [785, 280] width 827 height 44
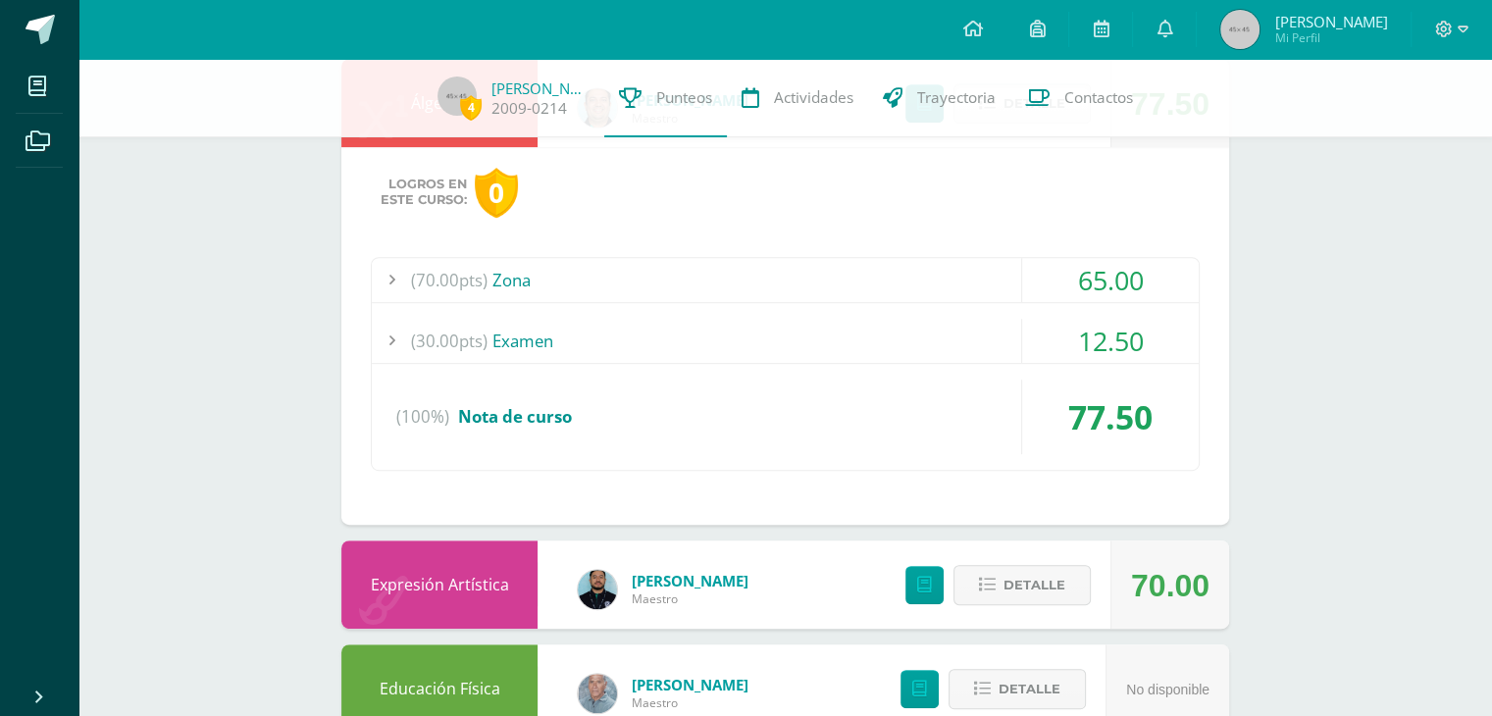
click at [499, 337] on div "(30.00pts) Examen" at bounding box center [785, 341] width 827 height 44
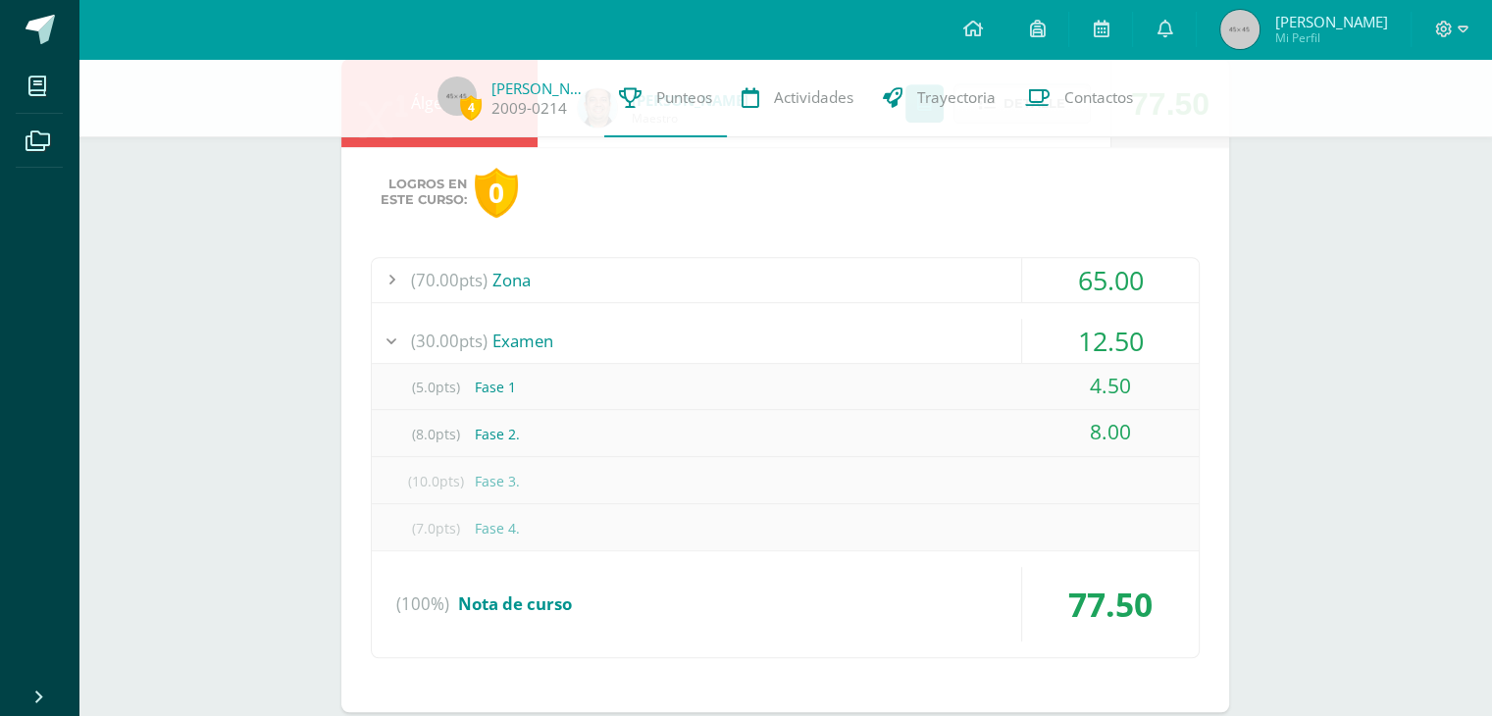
click at [499, 337] on div "(30.00pts) Examen" at bounding box center [785, 341] width 827 height 44
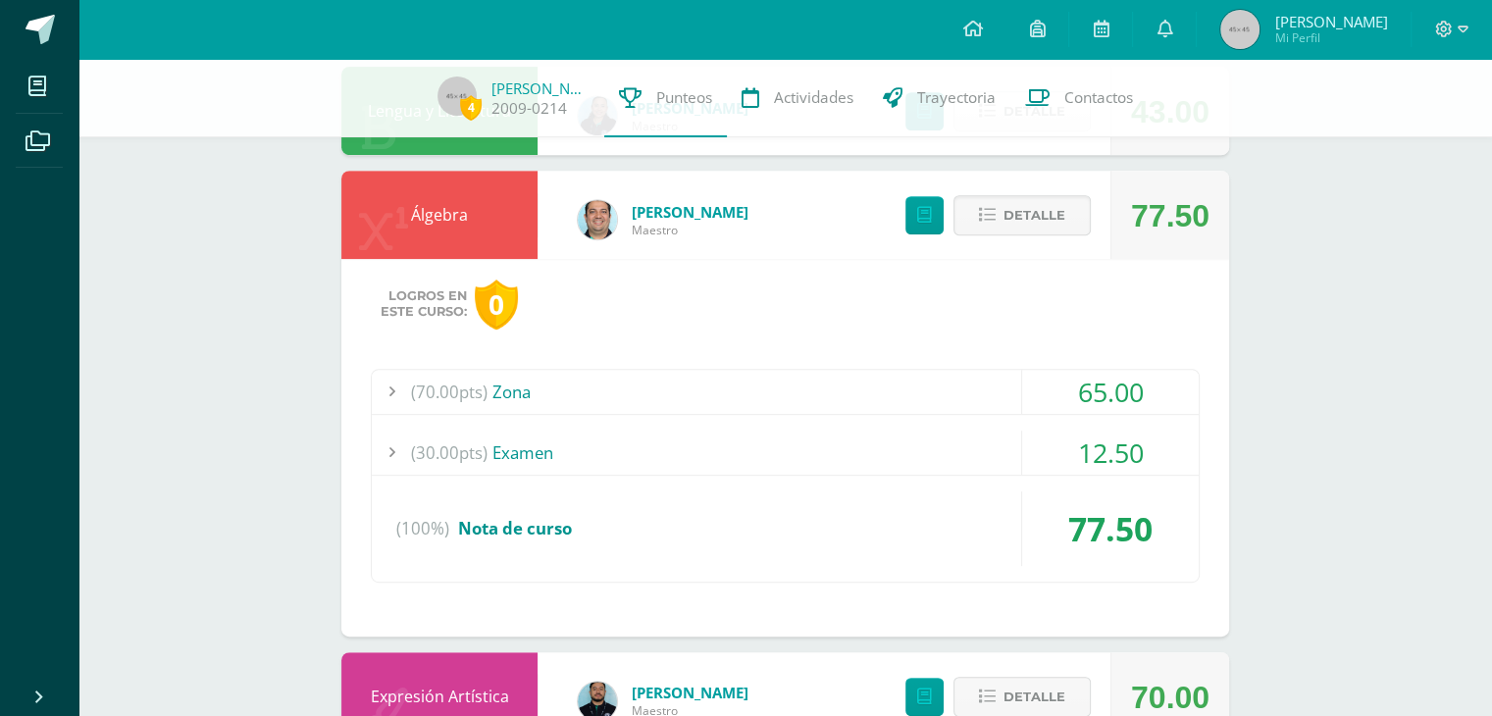
scroll to position [815, 0]
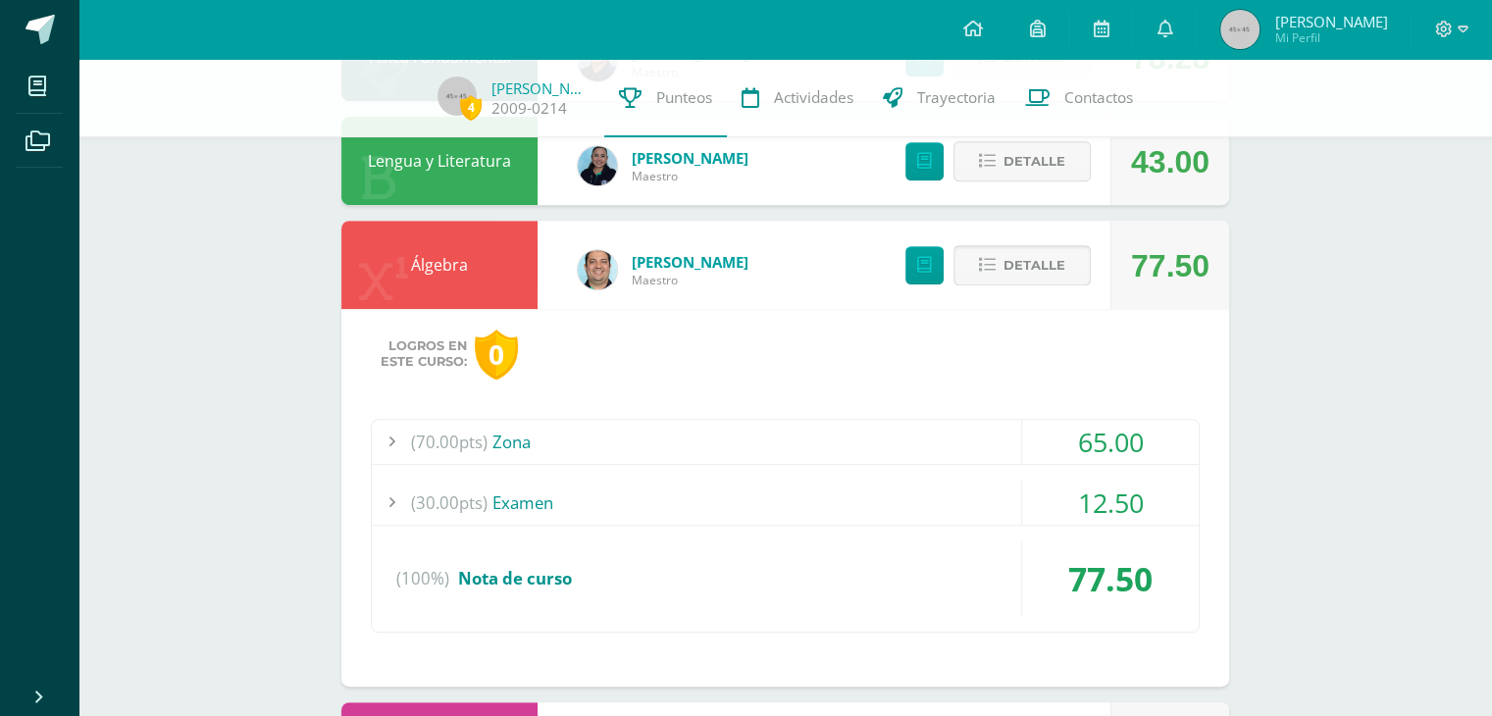
click at [992, 250] on button "Detalle" at bounding box center [1021, 265] width 137 height 40
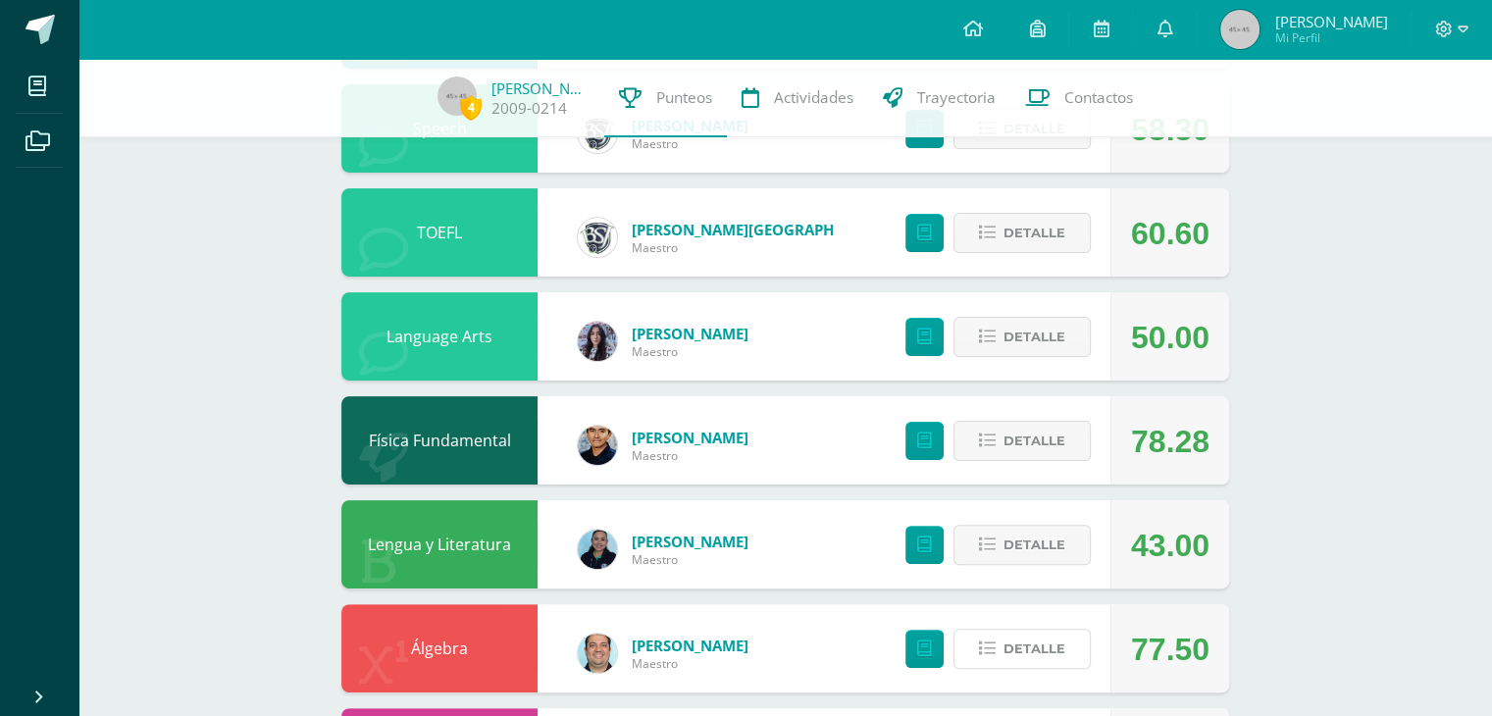
scroll to position [433, 0]
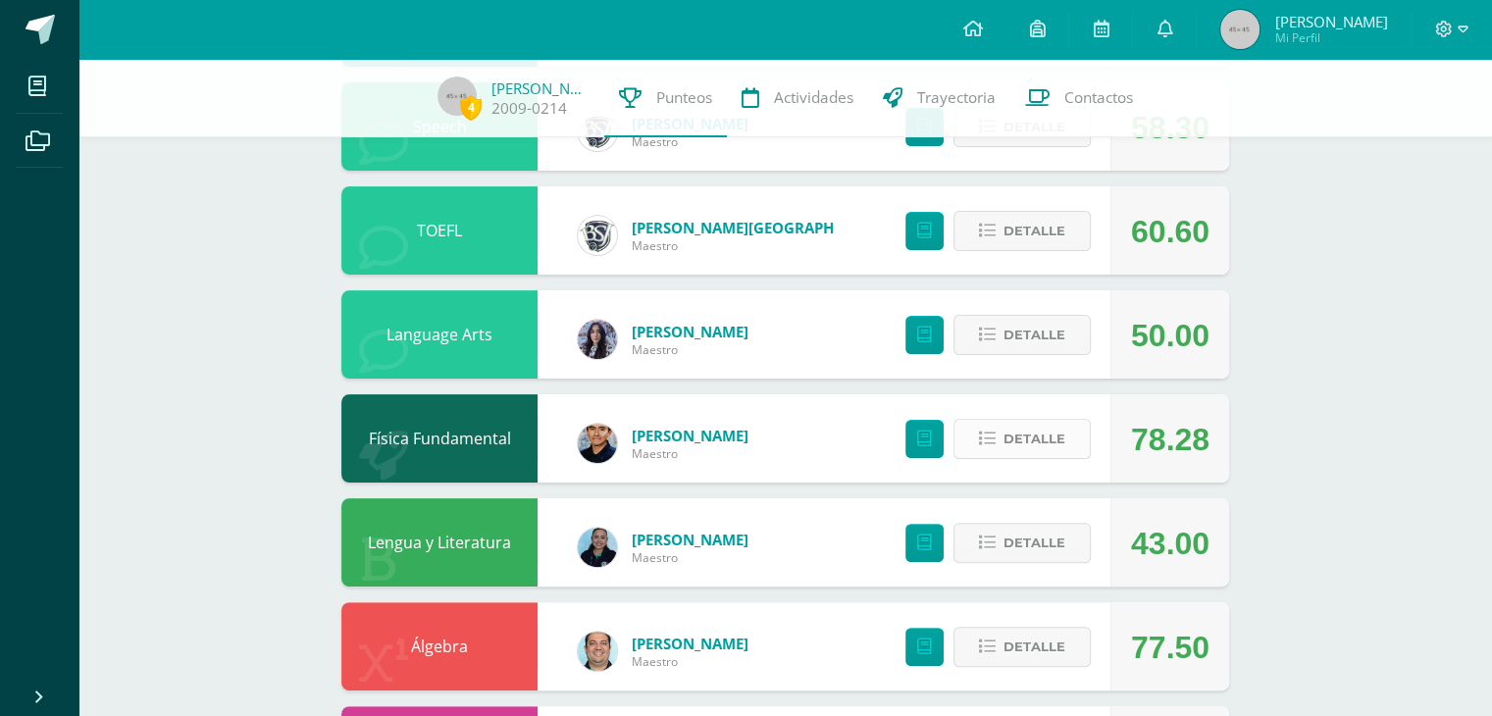
click at [975, 435] on button "Detalle" at bounding box center [1021, 439] width 137 height 40
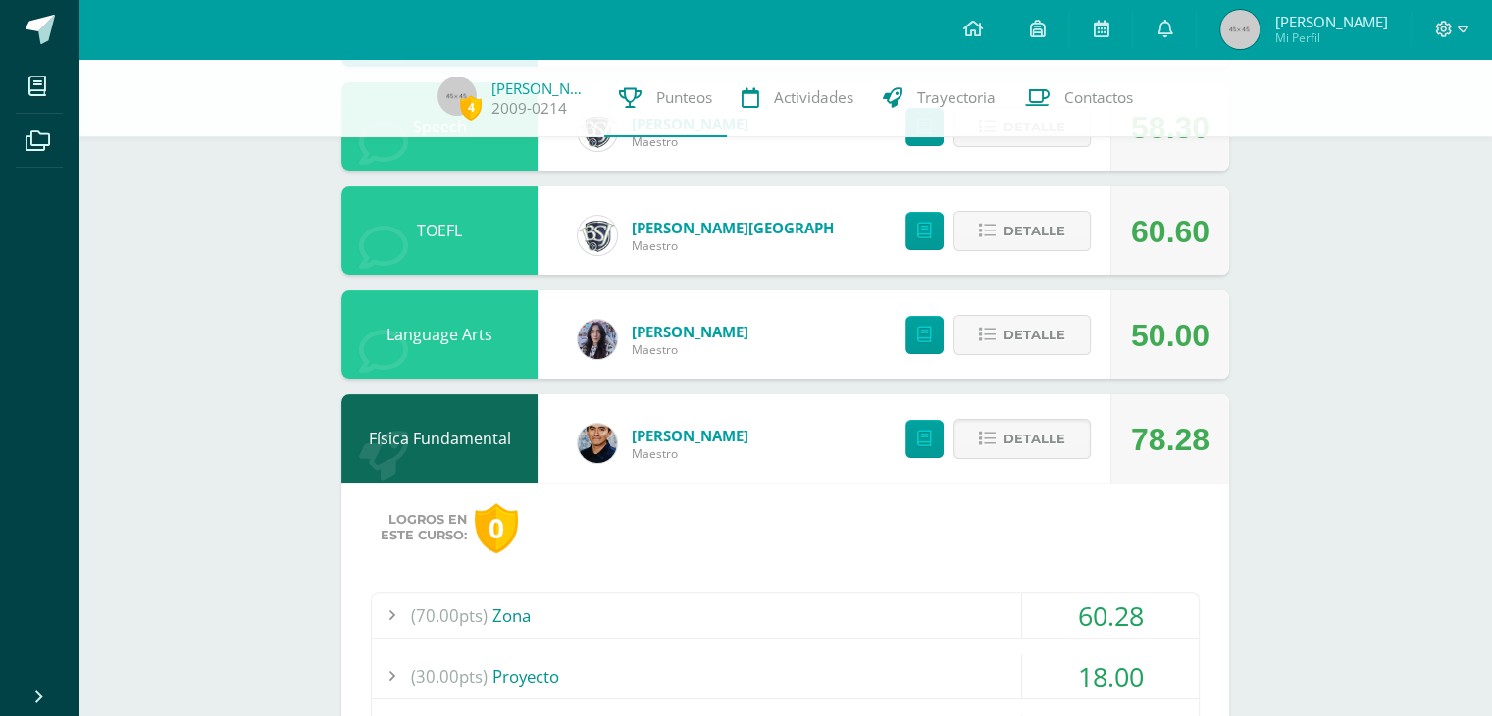
click at [777, 593] on div "(70.00pts) Zona" at bounding box center [785, 615] width 827 height 44
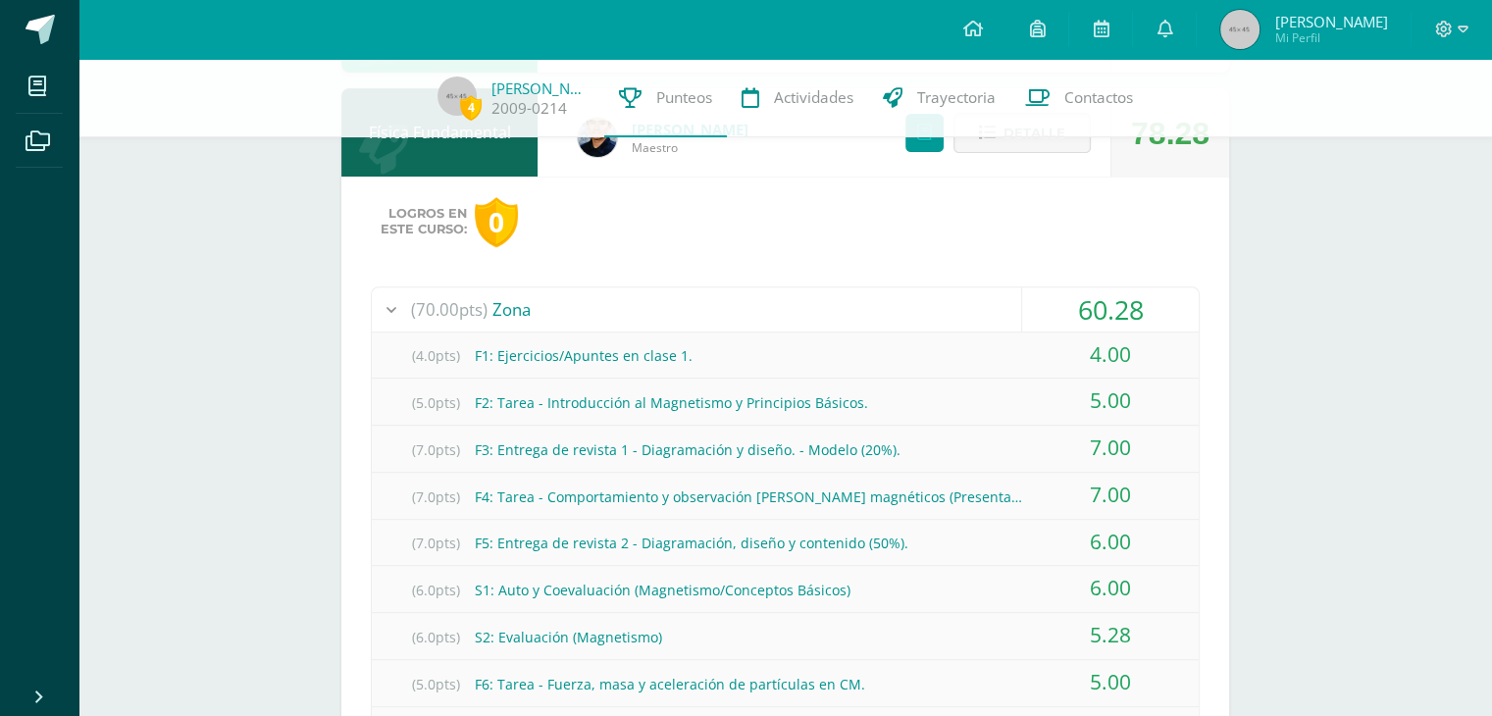
scroll to position [679, 0]
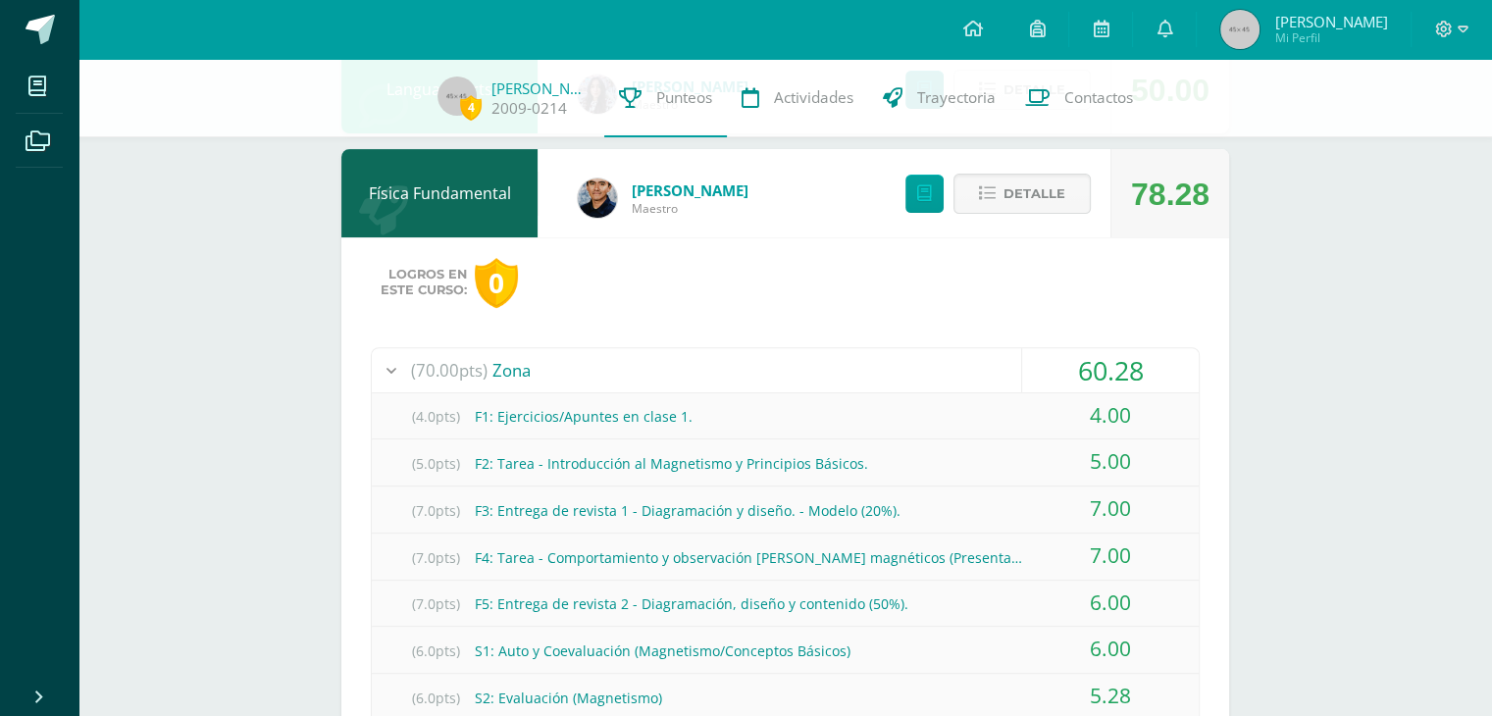
click at [970, 365] on div "(70.00pts) Zona" at bounding box center [785, 370] width 827 height 44
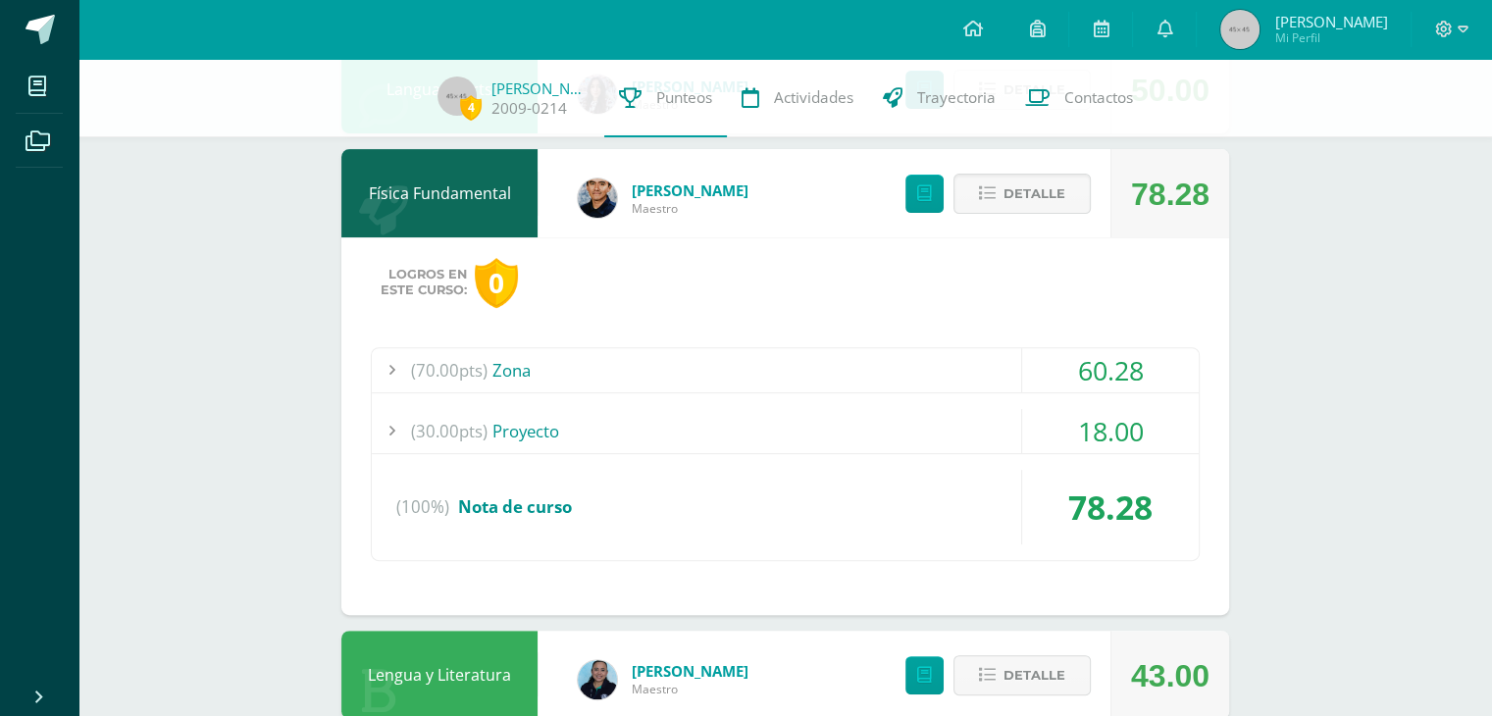
click at [949, 423] on div "(30.00pts) Proyecto" at bounding box center [785, 431] width 827 height 44
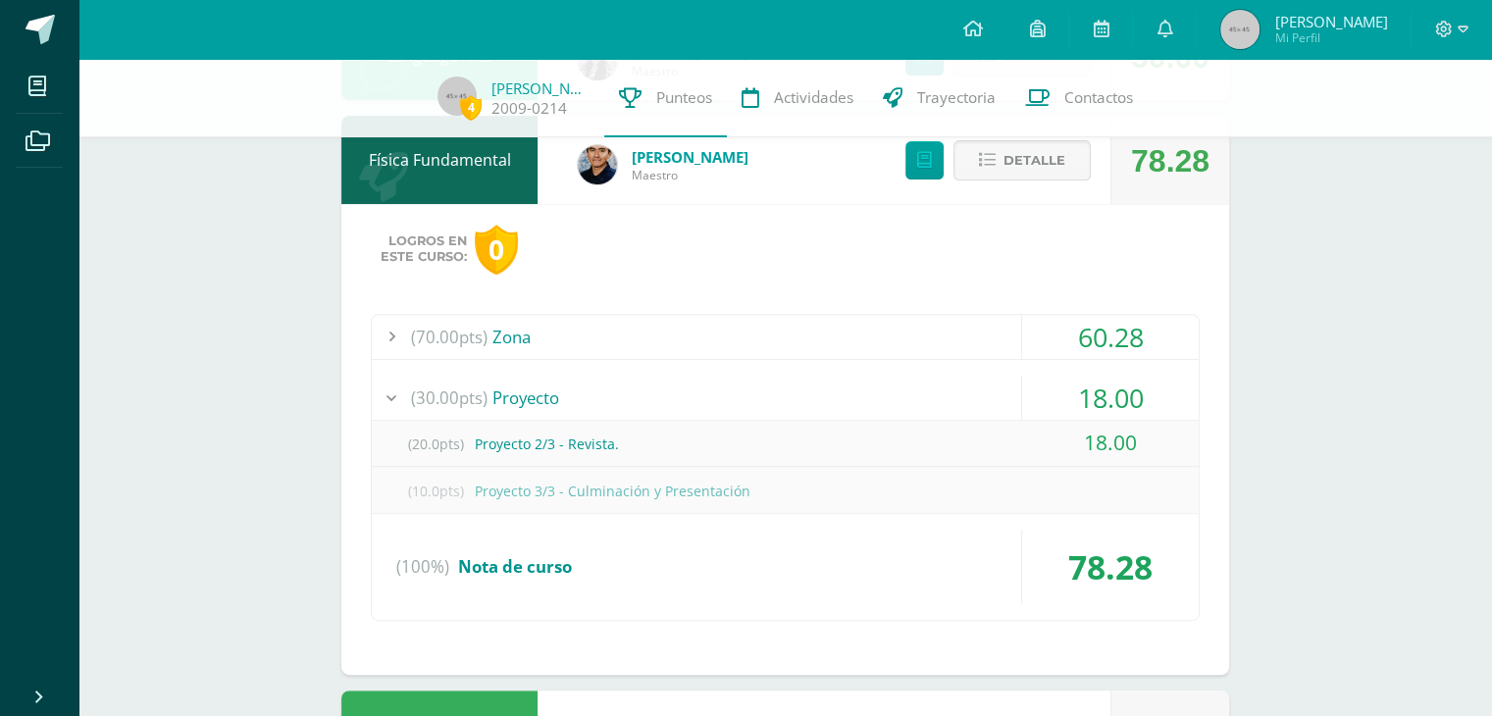
scroll to position [710, 0]
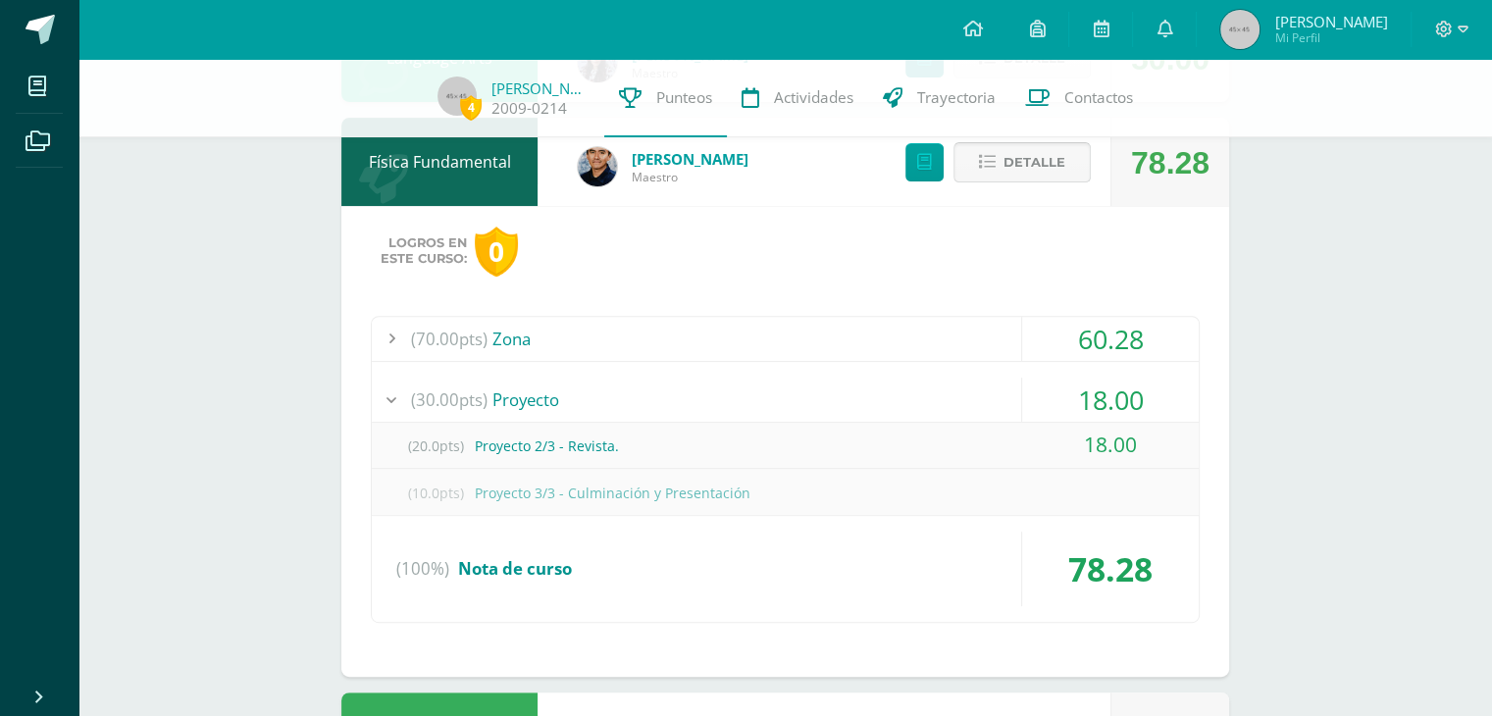
click at [1039, 148] on span "Detalle" at bounding box center [1034, 162] width 62 height 36
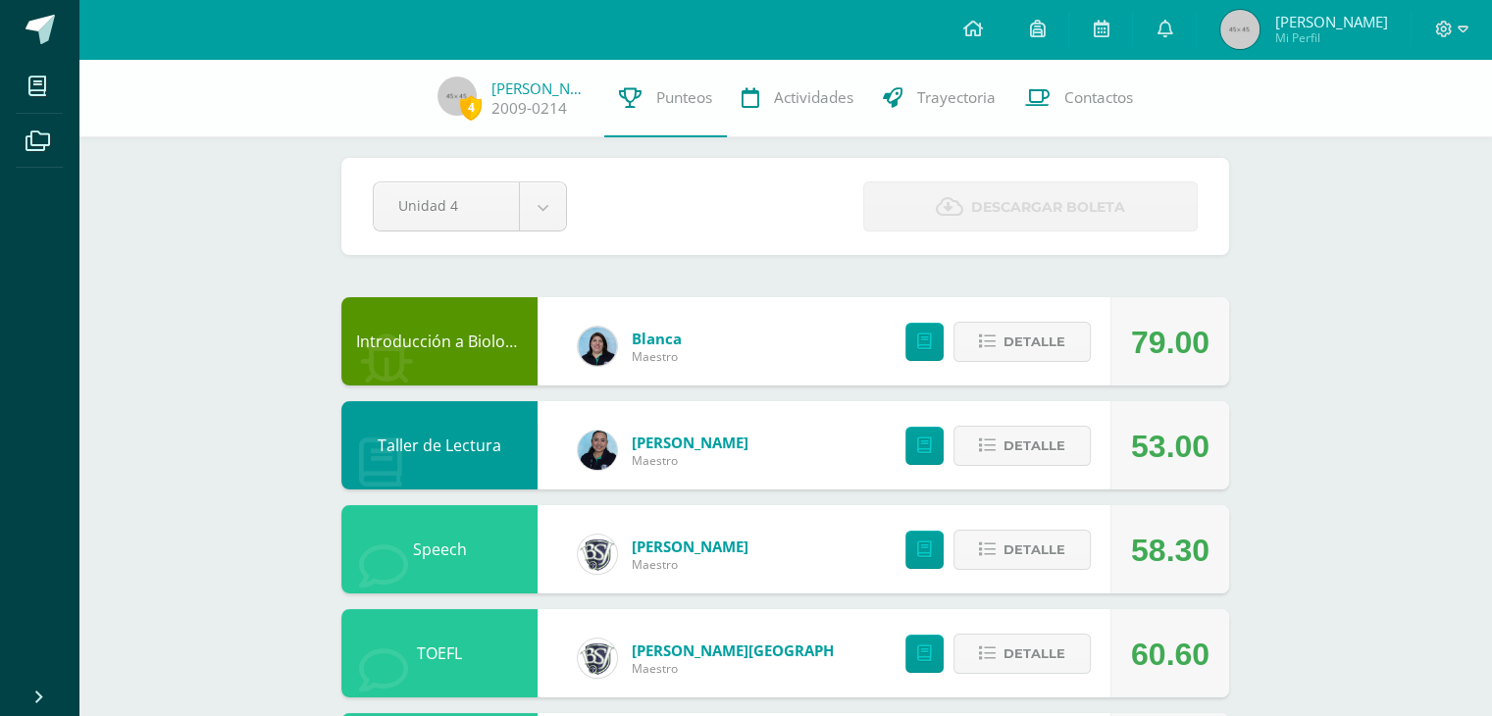
scroll to position [0, 0]
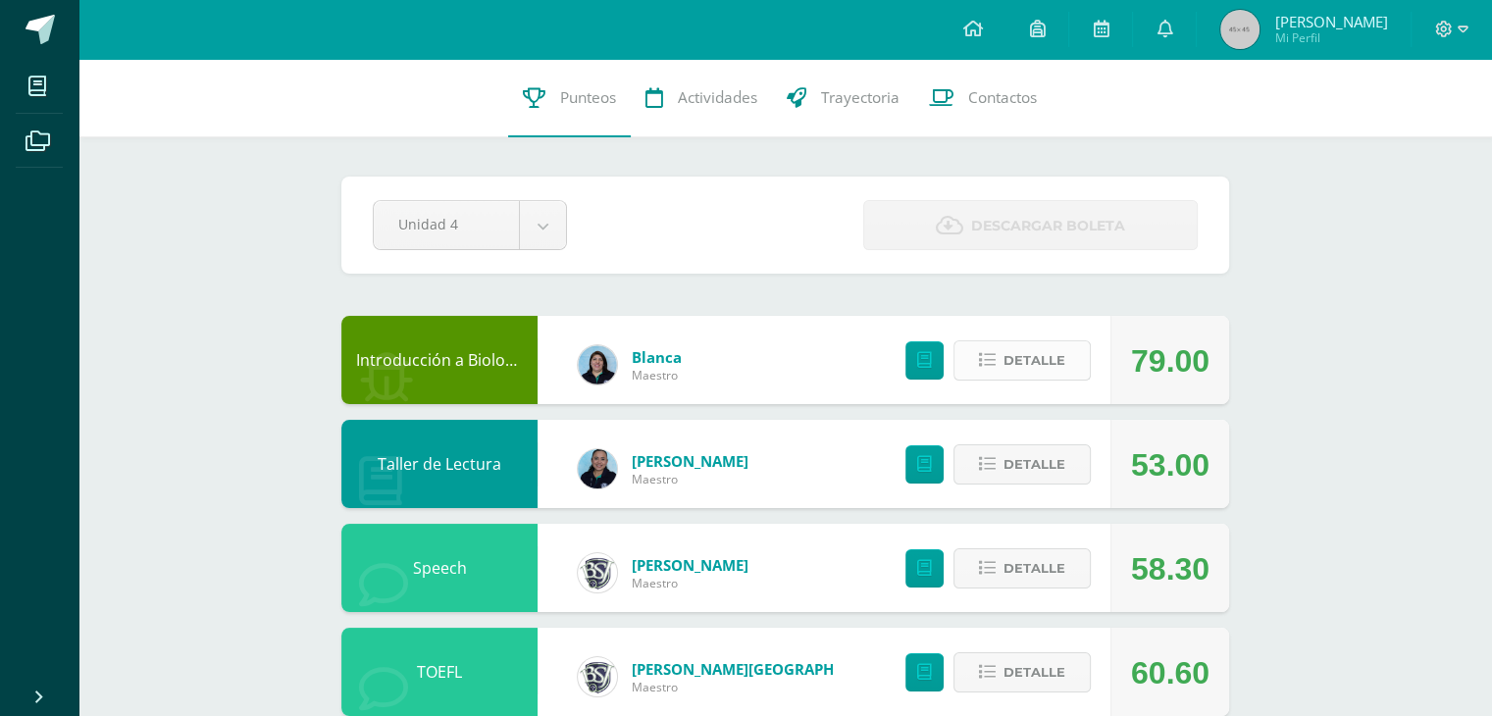
click at [1021, 370] on span "Detalle" at bounding box center [1034, 360] width 62 height 36
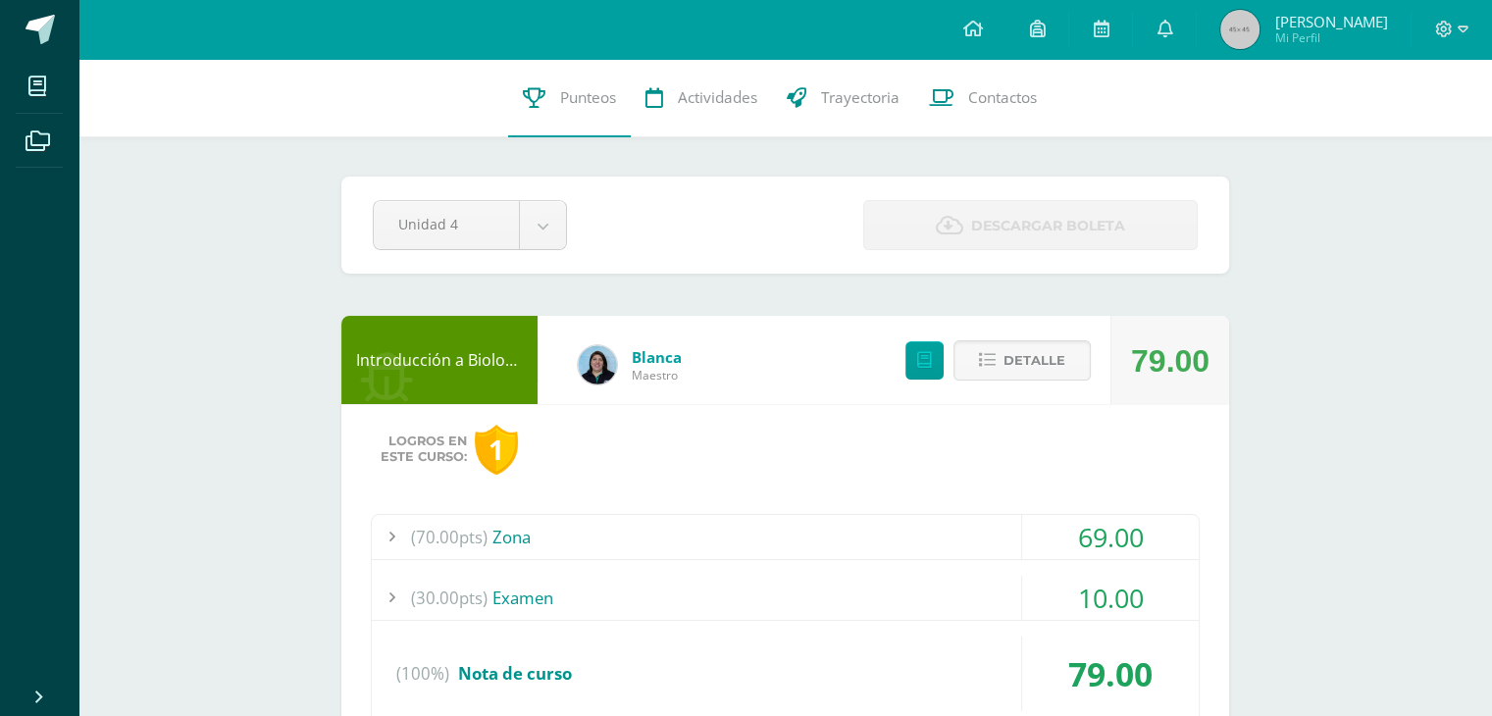
click at [825, 534] on div "(70.00pts) Zona" at bounding box center [785, 537] width 827 height 44
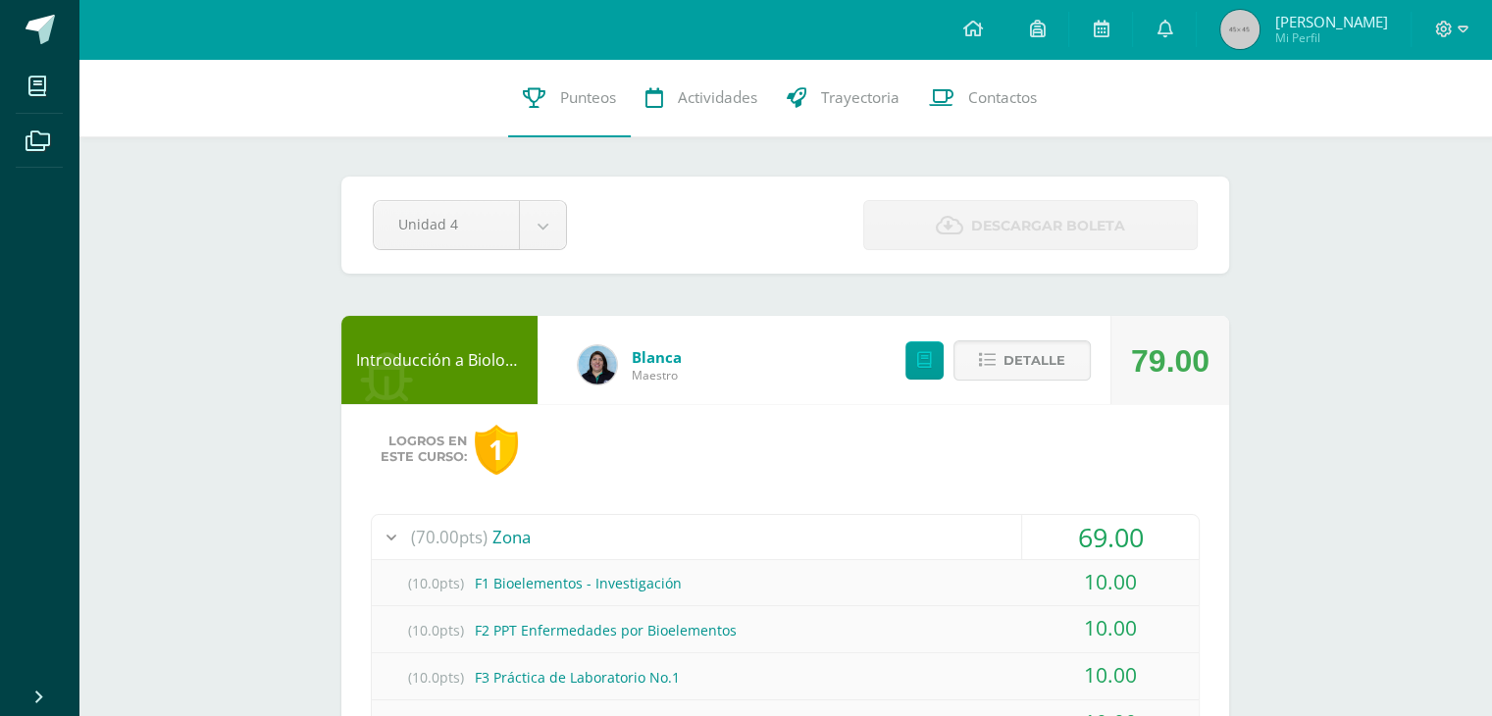
click at [825, 534] on div "(70.00pts) Zona" at bounding box center [785, 537] width 827 height 44
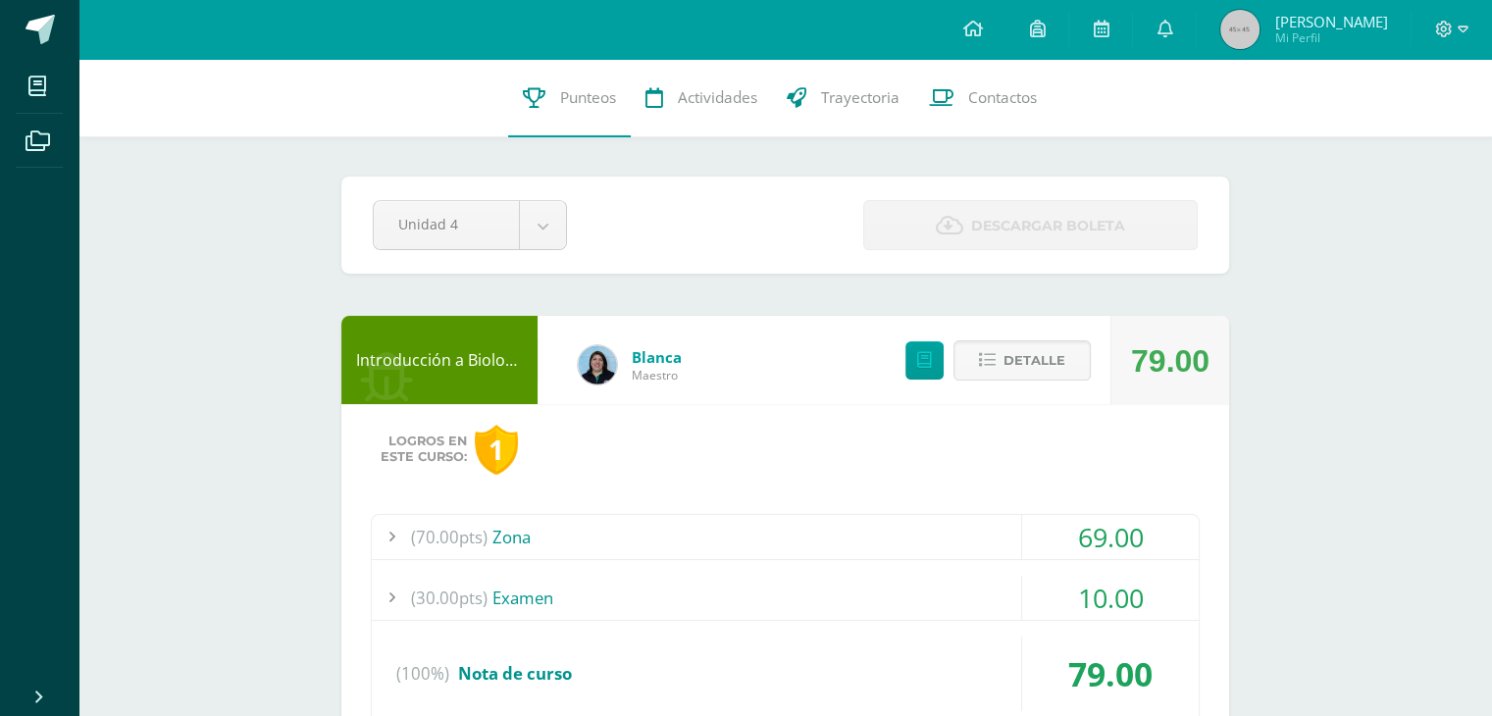
click at [838, 576] on div "(30.00pts) Examen" at bounding box center [785, 598] width 827 height 44
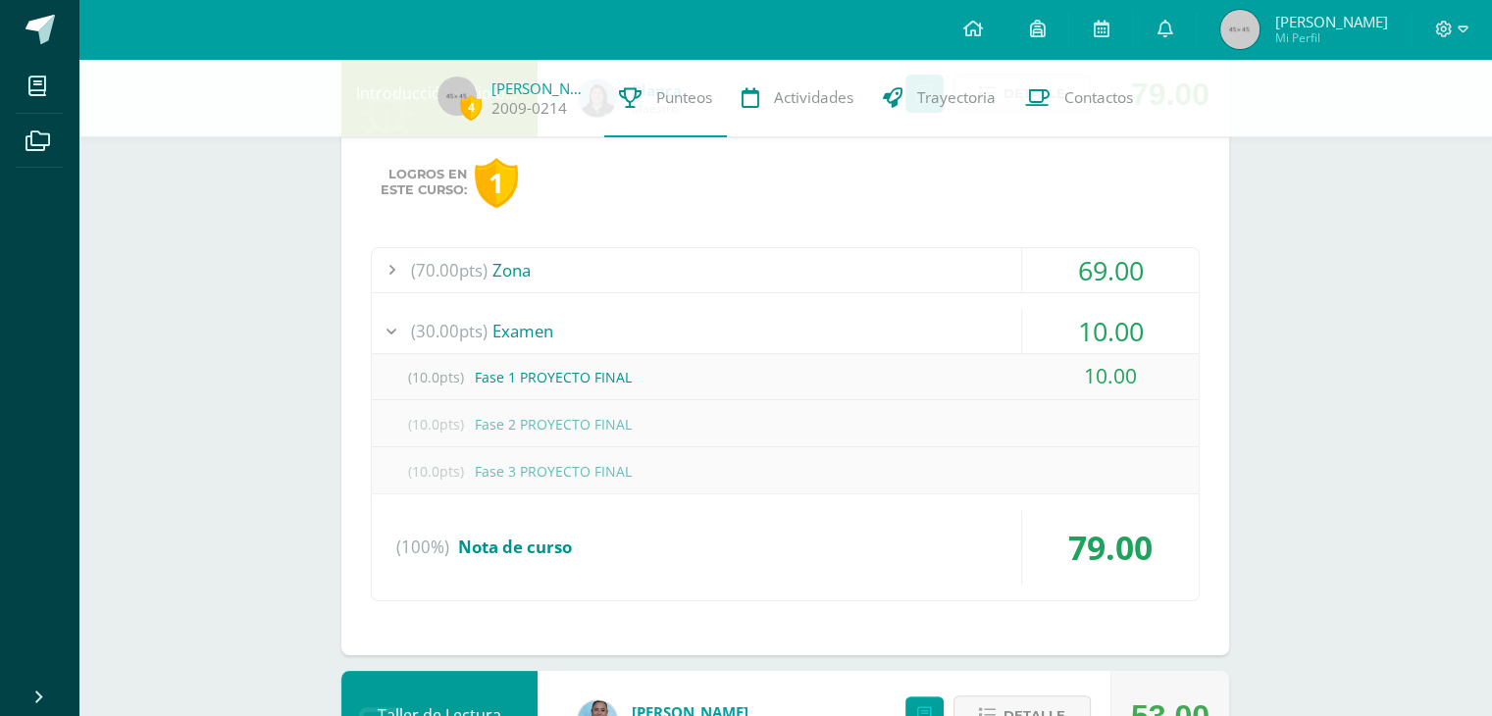
scroll to position [321, 0]
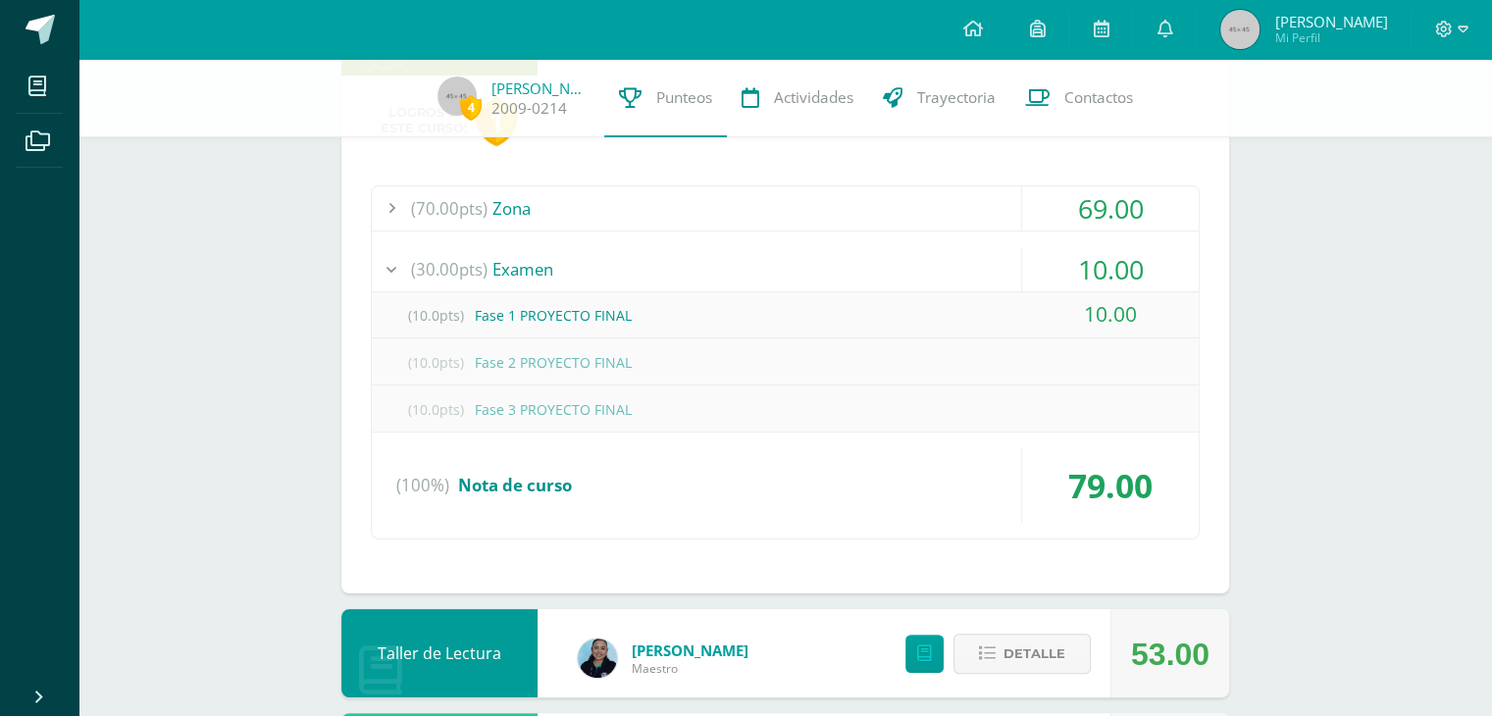
click at [672, 256] on div "(30.00pts) Examen" at bounding box center [785, 269] width 827 height 44
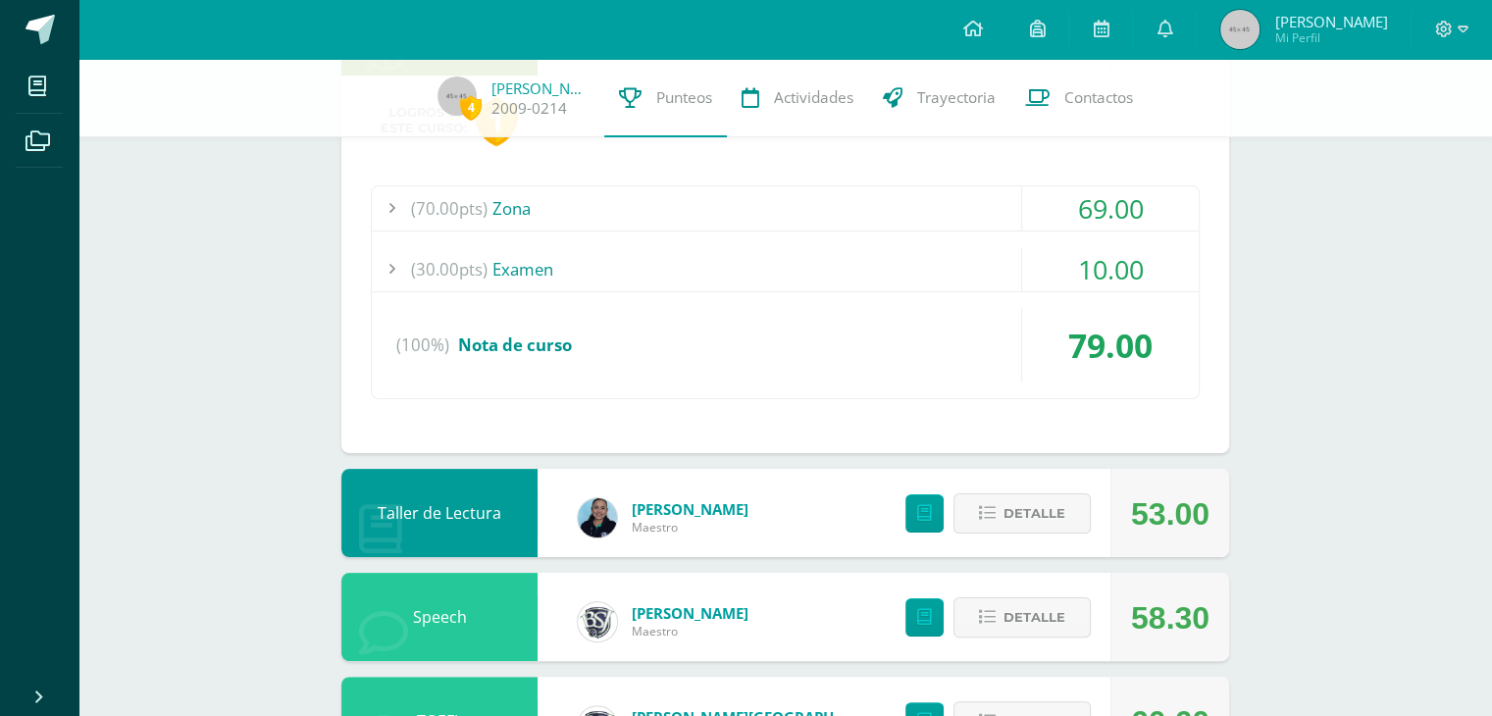
scroll to position [70, 0]
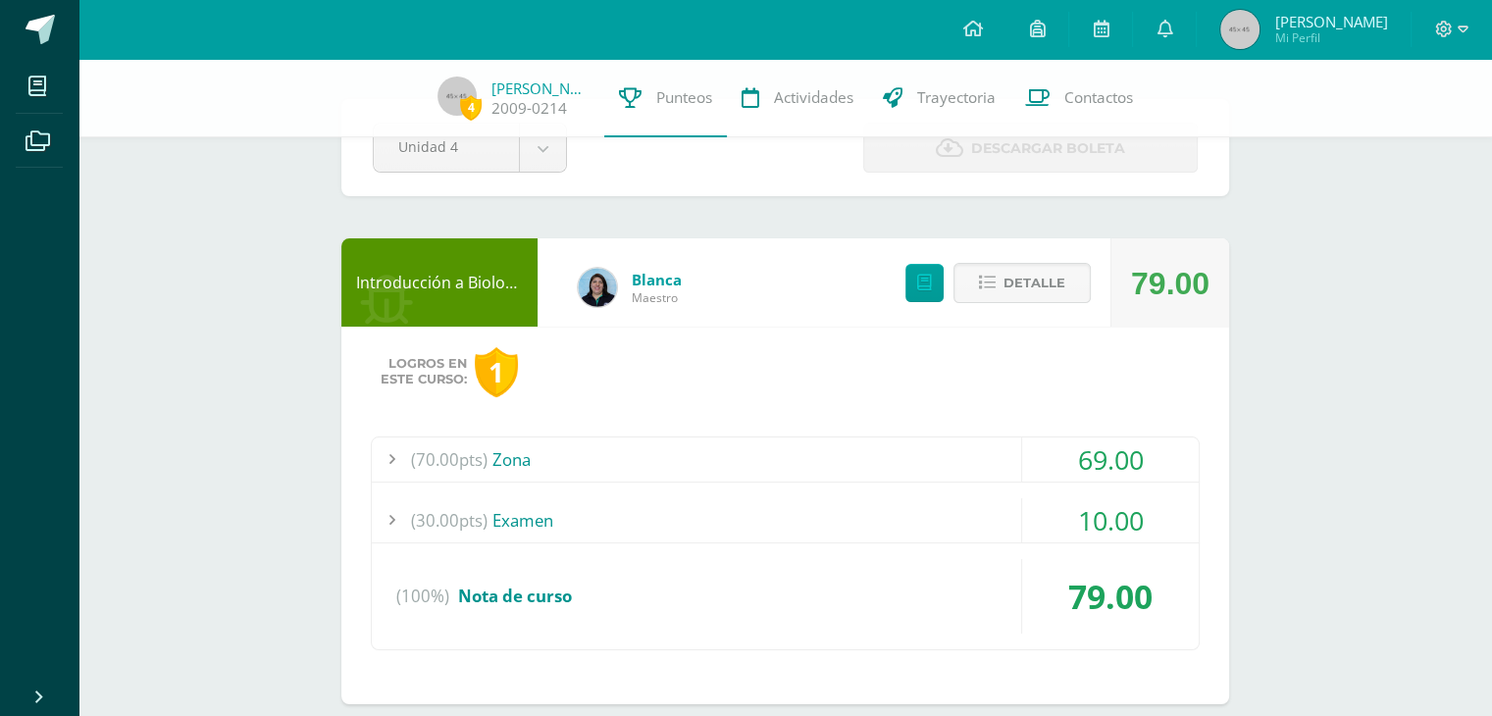
click at [1026, 316] on div "Detalle" at bounding box center [993, 282] width 234 height 88
click at [1011, 292] on span "Detalle" at bounding box center [1034, 283] width 62 height 36
